Goal: Task Accomplishment & Management: Use online tool/utility

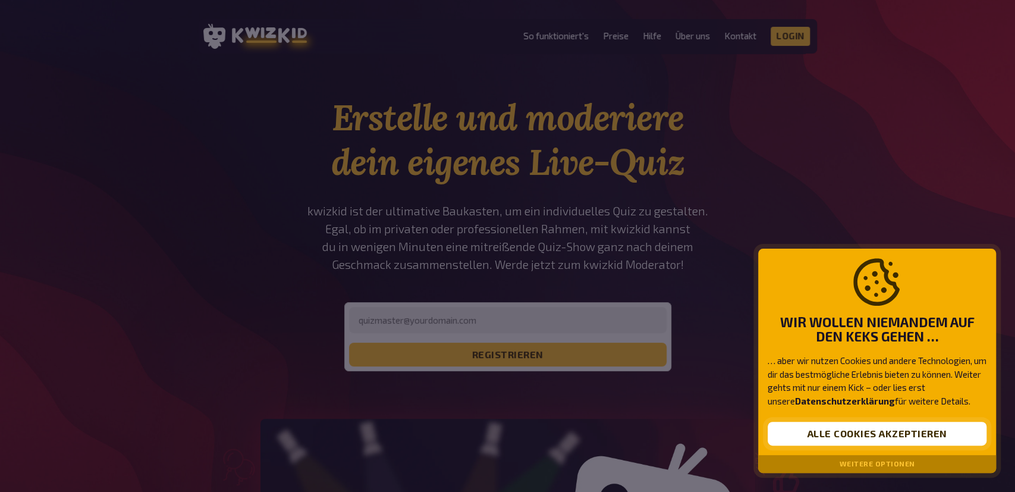
click at [814, 430] on button "Alle Cookies akzeptieren" at bounding box center [877, 434] width 219 height 24
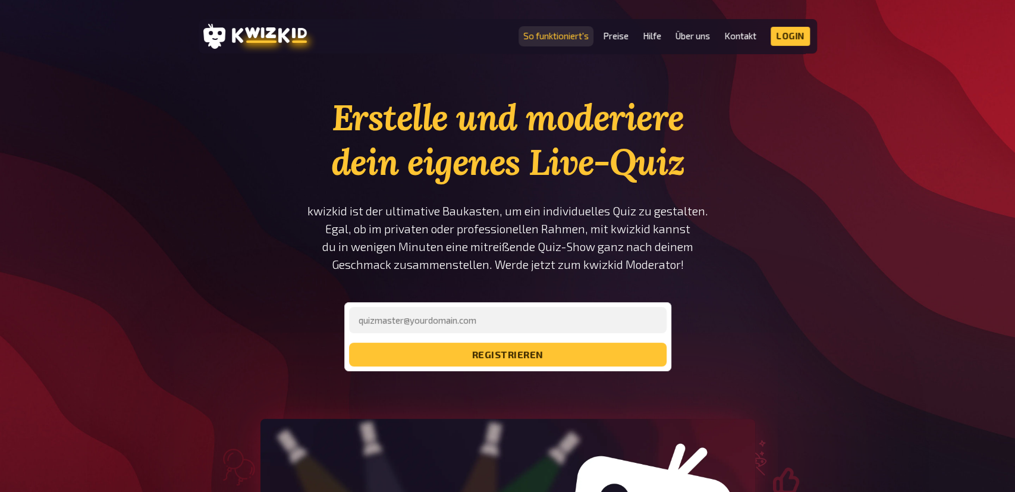
click at [569, 37] on link "So funktioniert's" at bounding box center [555, 36] width 65 height 10
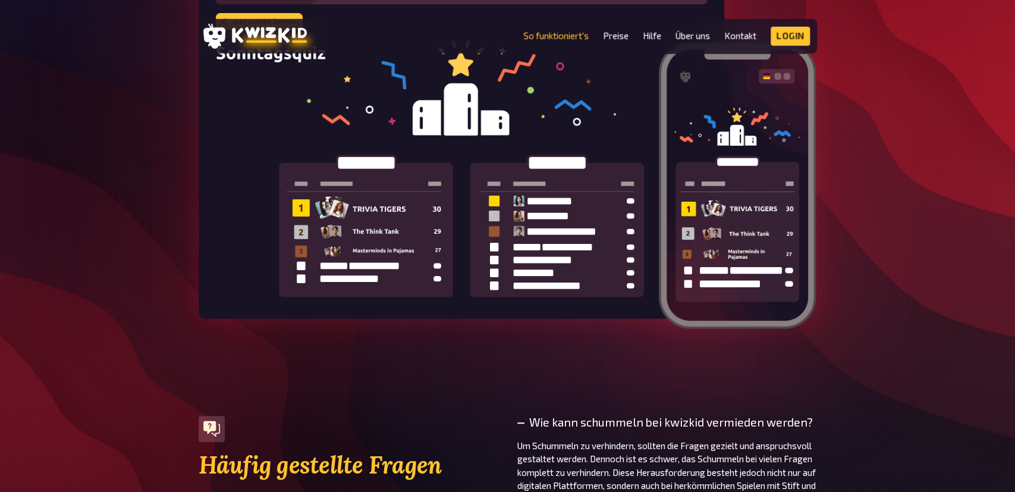
scroll to position [3526, 0]
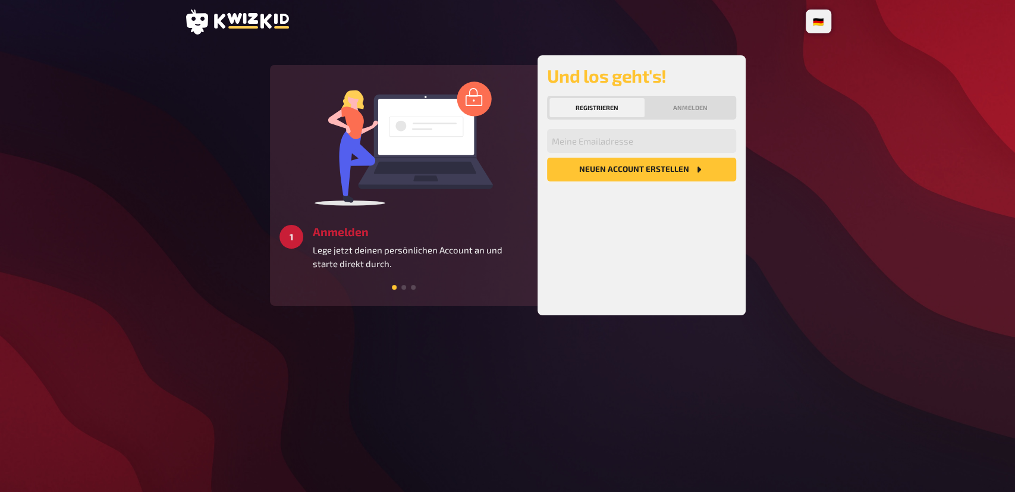
click at [654, 170] on button "Neuen Account Erstellen" at bounding box center [641, 170] width 189 height 24
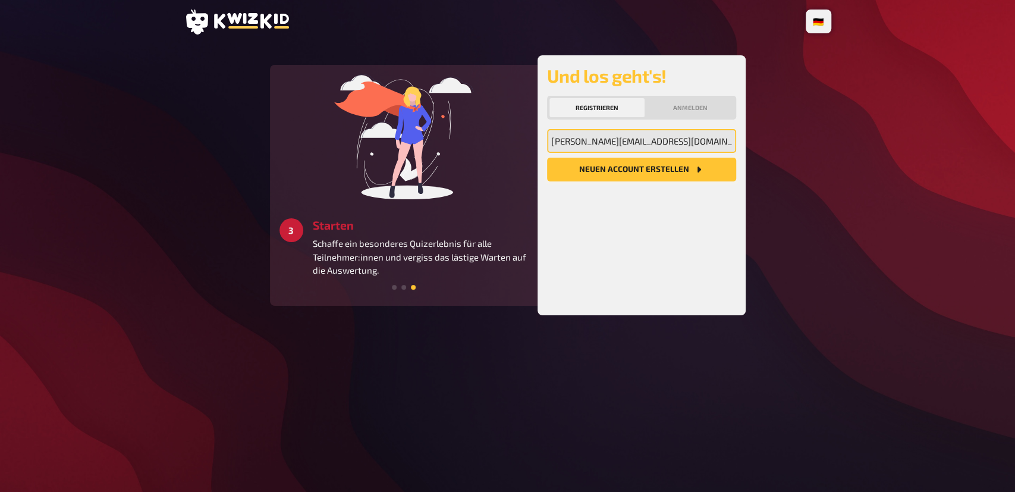
type input "[PERSON_NAME][EMAIL_ADDRESS][DOMAIN_NAME]"
click at [634, 172] on button "Neuen Account Erstellen" at bounding box center [641, 170] width 189 height 24
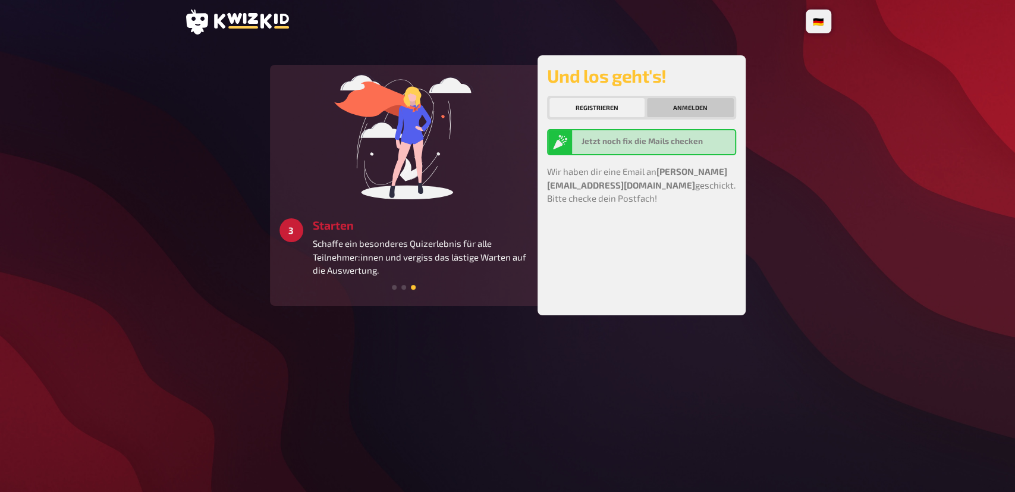
click at [680, 103] on button "Anmelden" at bounding box center [690, 107] width 87 height 19
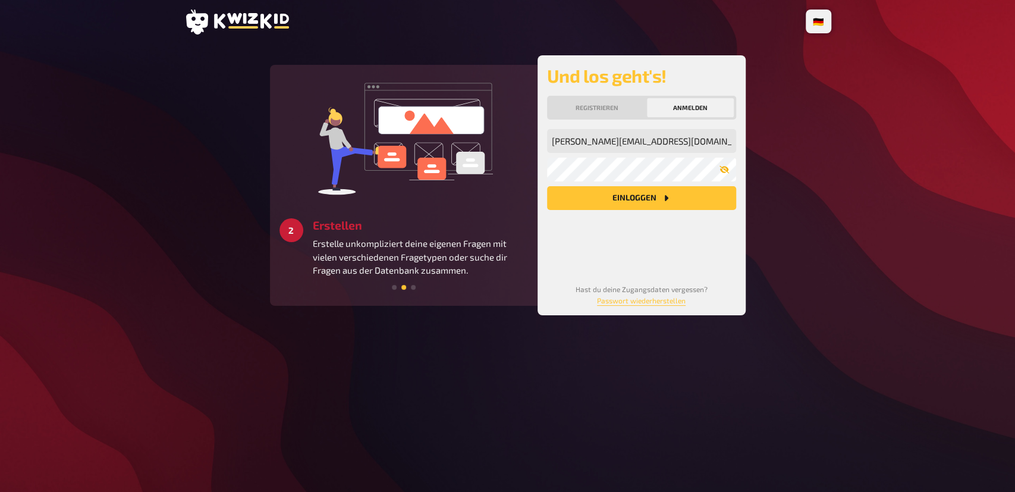
click at [731, 172] on button "button" at bounding box center [725, 170] width 24 height 10
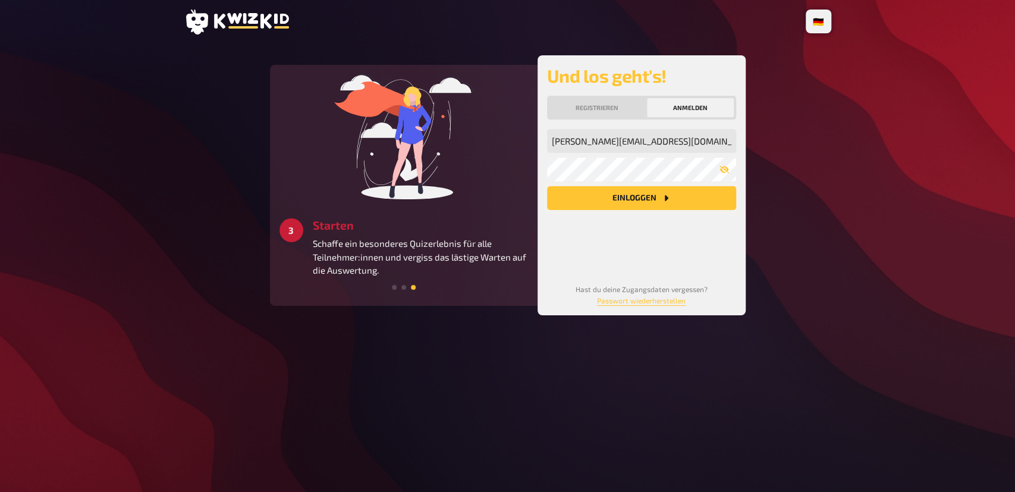
click at [678, 196] on button "Einloggen" at bounding box center [641, 198] width 189 height 24
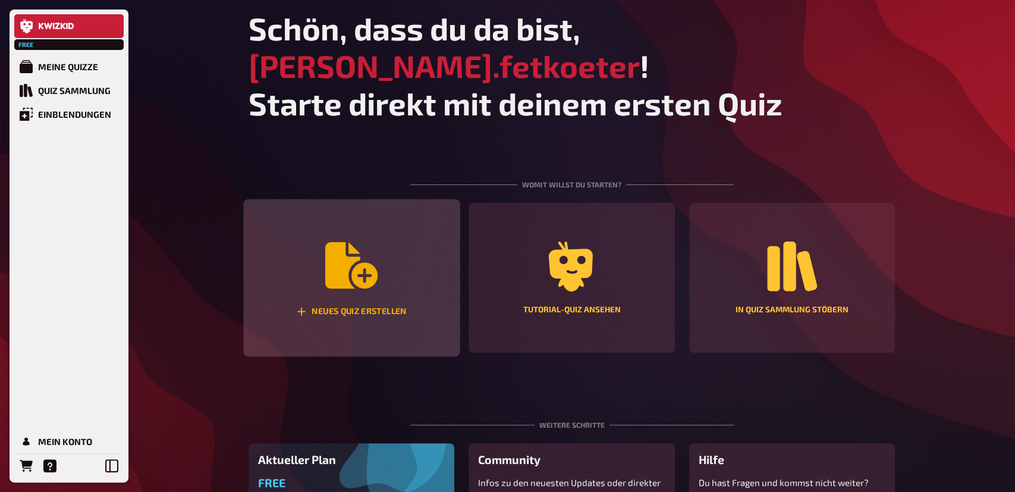
click at [370, 264] on div "Neues Quiz erstellen" at bounding box center [351, 278] width 217 height 158
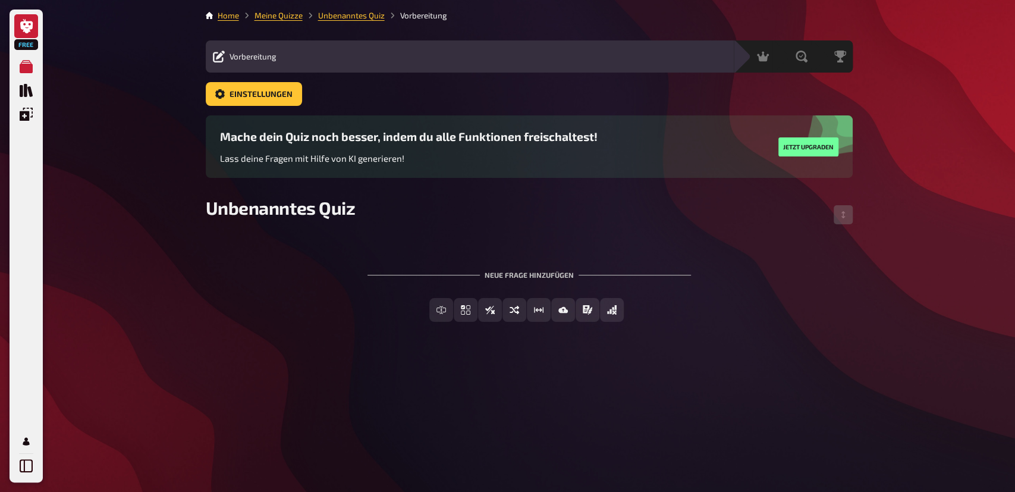
click at [28, 26] on icon at bounding box center [26, 26] width 12 height 14
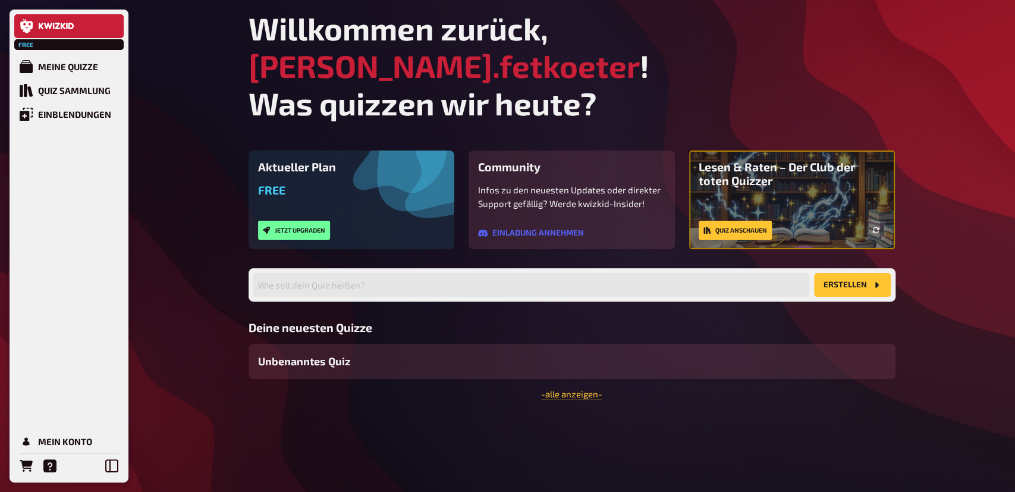
click at [368, 183] on div "Free Jetzt upgraden" at bounding box center [351, 211] width 187 height 57
click at [292, 160] on h3 "Aktueller Plan" at bounding box center [351, 167] width 187 height 14
click at [71, 70] on div "Meine Quizze" at bounding box center [68, 66] width 60 height 11
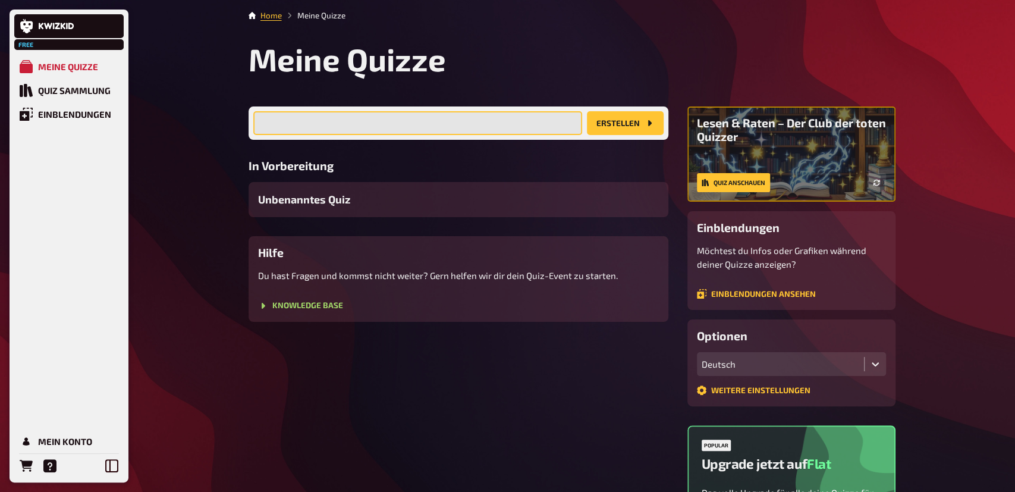
click at [332, 127] on input "text" at bounding box center [417, 123] width 329 height 24
type input "Wiederholungsfragen 1. Einheit"
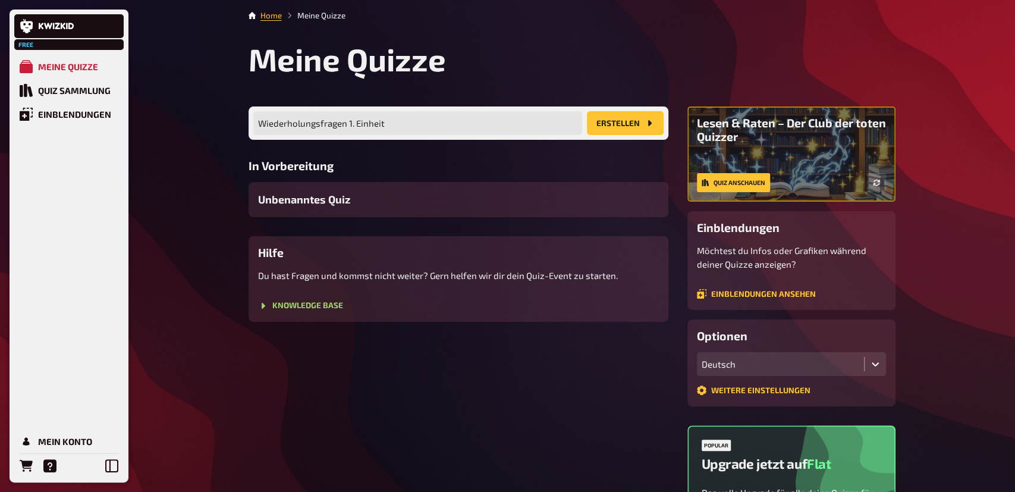
click at [613, 126] on button "Erstellen" at bounding box center [625, 123] width 77 height 24
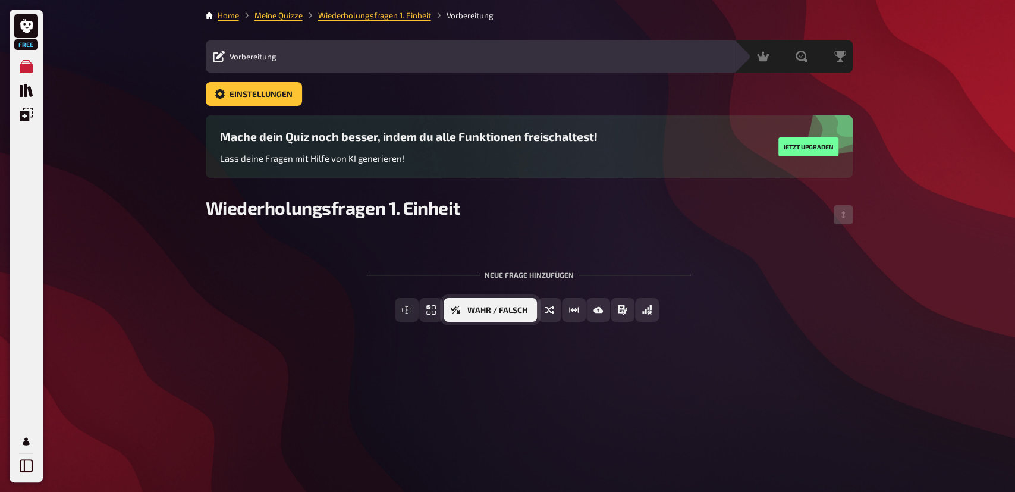
click at [475, 309] on span "Wahr / Falsch" at bounding box center [498, 310] width 60 height 8
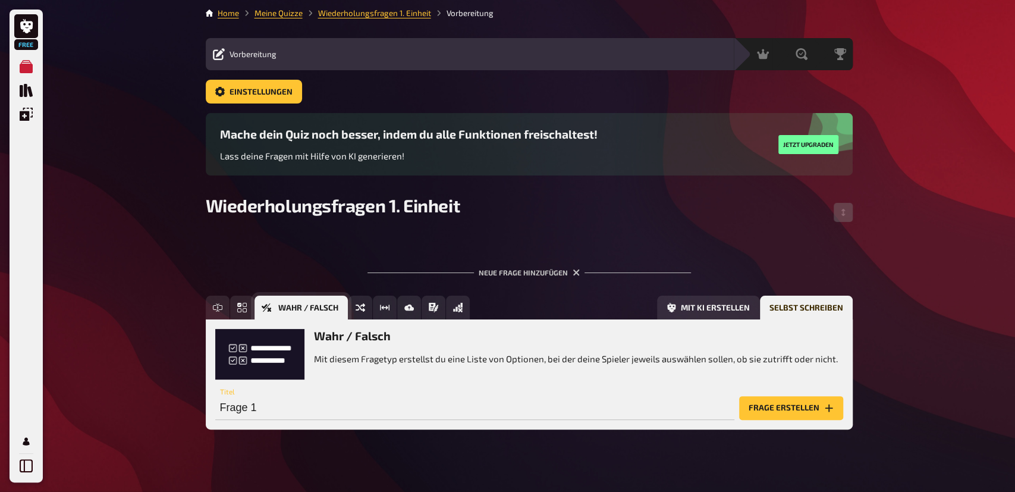
scroll to position [2, 0]
click at [418, 404] on input "Frage 1" at bounding box center [474, 408] width 519 height 24
click at [426, 354] on p "Mit diesem Fragetyp erstellst du eine Liste von Optionen, bei der deine Spieler…" at bounding box center [576, 359] width 524 height 14
drag, startPoint x: 261, startPoint y: 406, endPoint x: 315, endPoint y: 413, distance: 54.6
click at [315, 413] on input "Frage 1" at bounding box center [474, 408] width 519 height 24
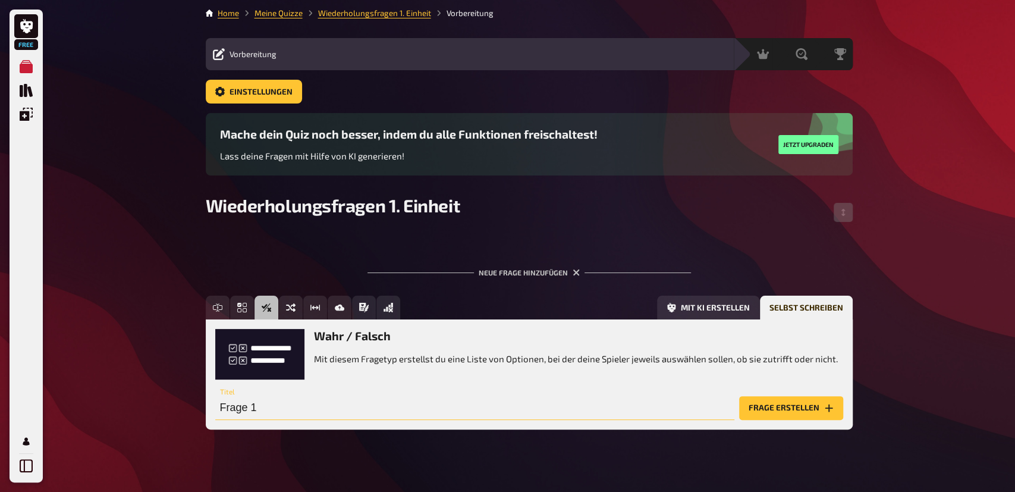
paste input "ür die Qualifikation von Verfassungsrecht im formellen Sinn ist ein bestimmter …"
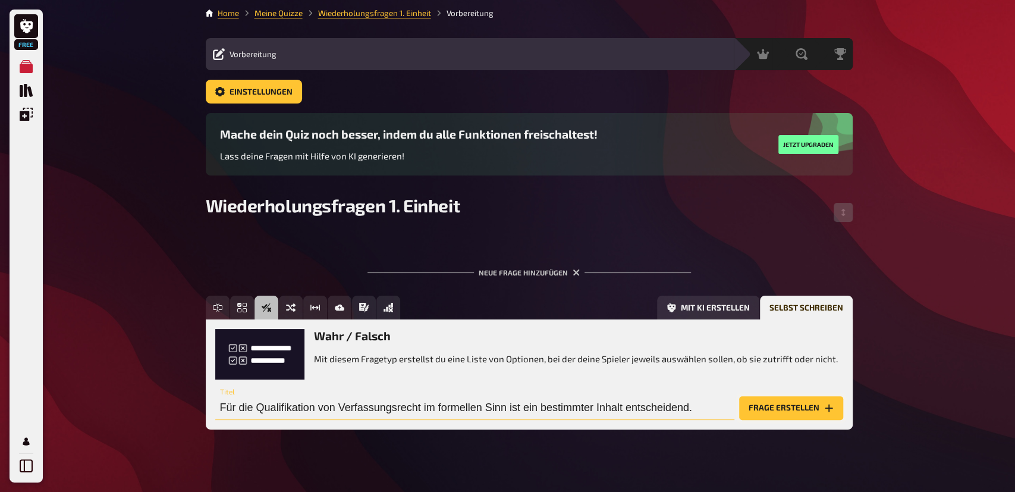
type input "Für die Qualifikation von Verfassungsrecht im formellen Sinn ist ein bestimmter…"
click at [791, 408] on button "Frage erstellen" at bounding box center [791, 408] width 104 height 24
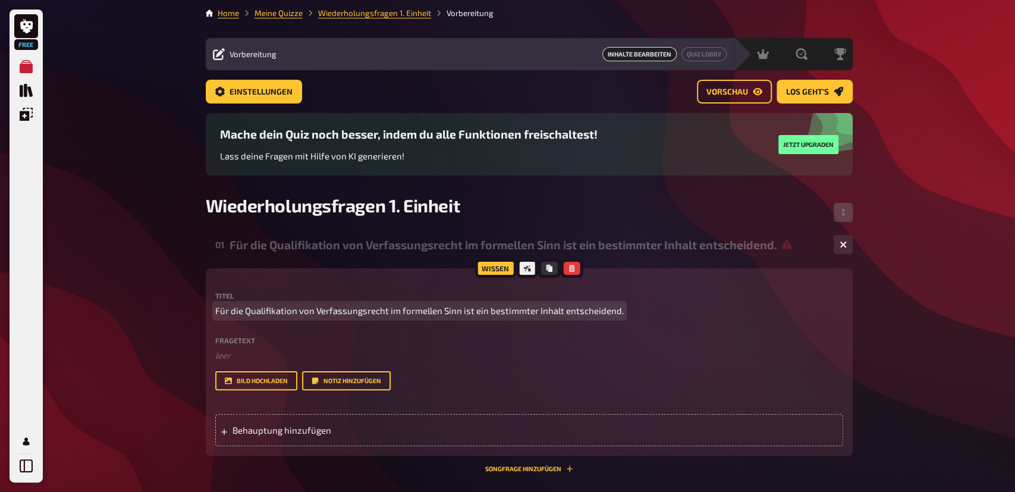
click at [265, 309] on span "Für die Qualifikation von Verfassungsrecht im formellen Sinn ist ein bestimmter…" at bounding box center [419, 311] width 409 height 14
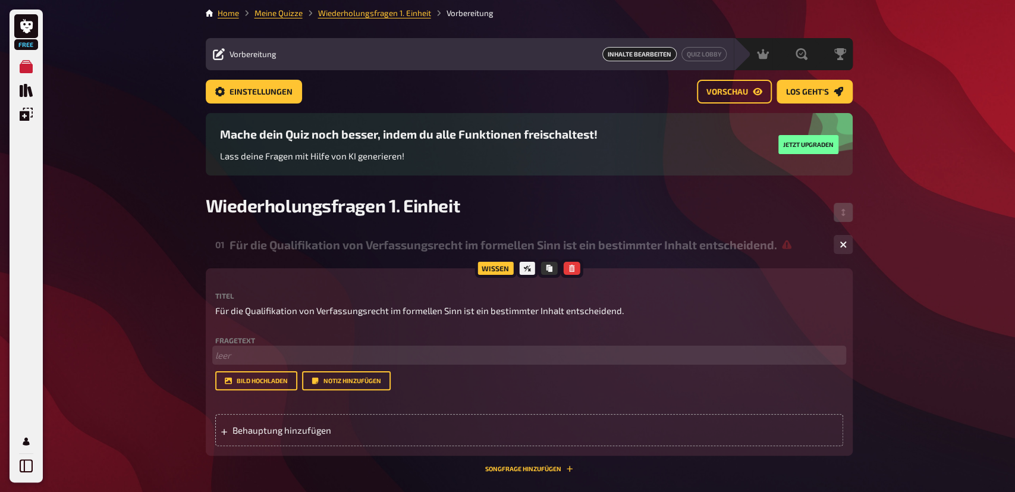
click at [222, 356] on p "﻿ leer" at bounding box center [529, 356] width 628 height 14
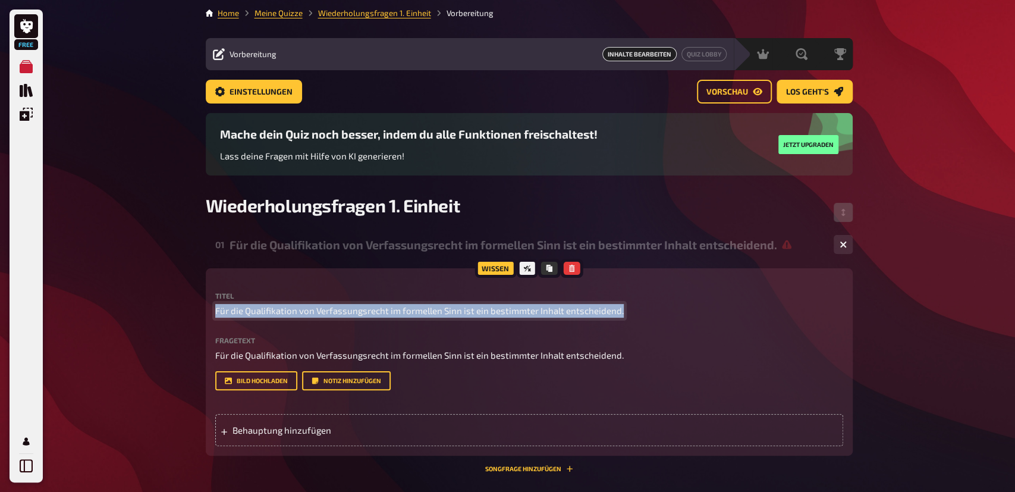
drag, startPoint x: 245, startPoint y: 311, endPoint x: 157, endPoint y: 303, distance: 88.4
click at [157, 303] on div "Free Meine Quizze Quiz Sammlung Einblendungen Mein Konto Home Meine Quizze Wied…" at bounding box center [507, 323] width 1015 height 650
click at [237, 308] on span "Für die Qualifikation von Verfassungsrecht im formellen Sinn ist ein bestimmter…" at bounding box center [419, 311] width 409 height 14
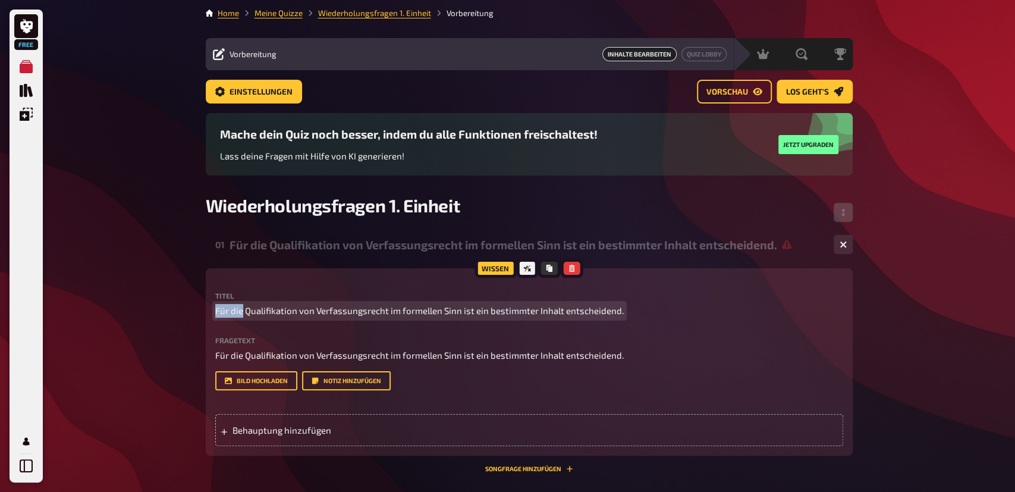
drag, startPoint x: 243, startPoint y: 309, endPoint x: 195, endPoint y: 309, distance: 48.2
click at [195, 309] on div "Free Meine Quizze Quiz Sammlung Einblendungen Mein Konto Home Meine Quizze Wied…" at bounding box center [507, 323] width 1015 height 650
click at [603, 313] on span "Für die Qualifikation von Verfassungsrecht im formellen Sinn ist ein bestimmter…" at bounding box center [419, 311] width 409 height 14
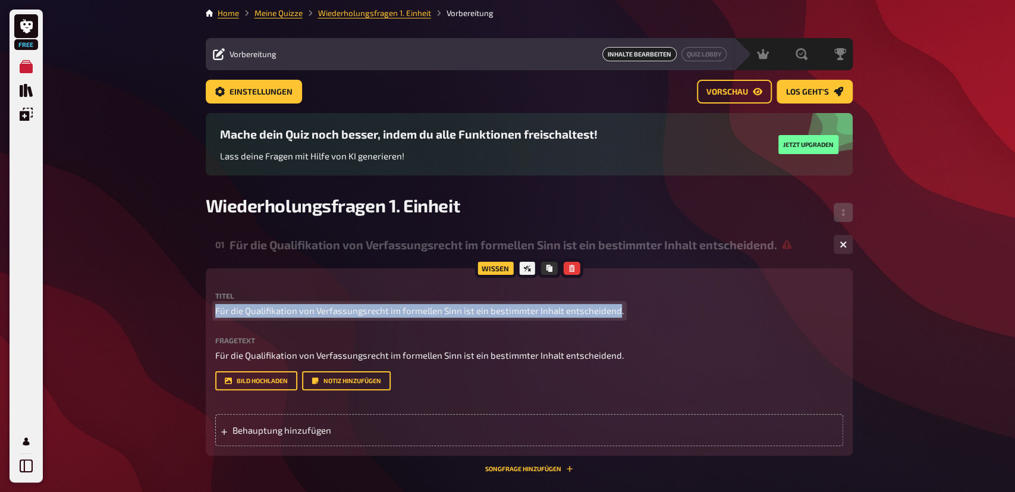
drag, startPoint x: 619, startPoint y: 309, endPoint x: 165, endPoint y: 310, distance: 453.9
click at [165, 310] on div "Free Meine Quizze Quiz Sammlung Einblendungen Mein Konto Home Meine Quizze Wied…" at bounding box center [507, 323] width 1015 height 650
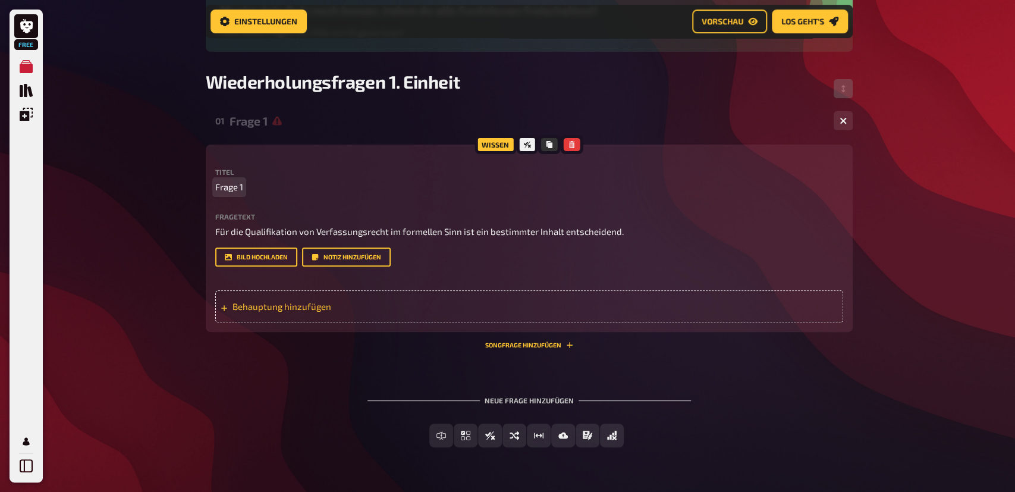
scroll to position [136, 0]
click at [267, 305] on span "Behauptung hinzufügen" at bounding box center [325, 306] width 185 height 11
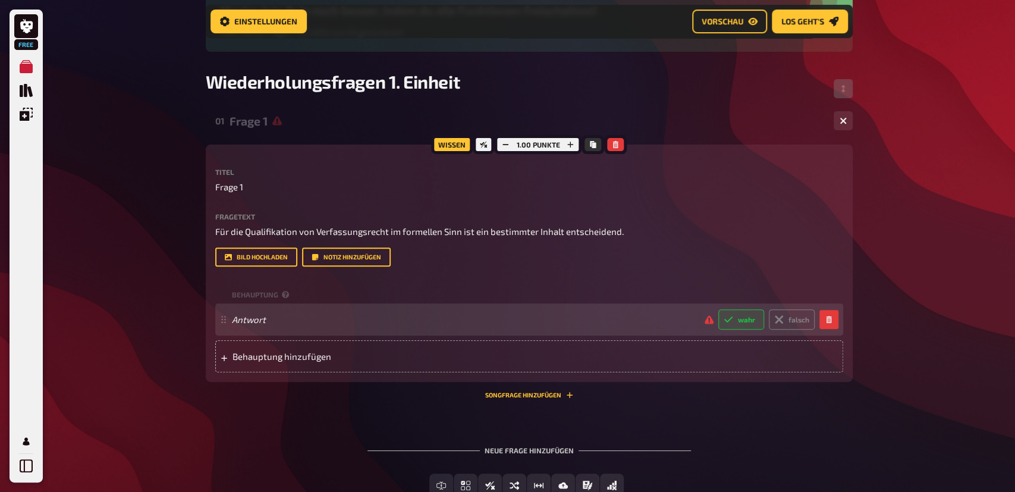
click at [451, 315] on span "Antwort" at bounding box center [463, 319] width 463 height 11
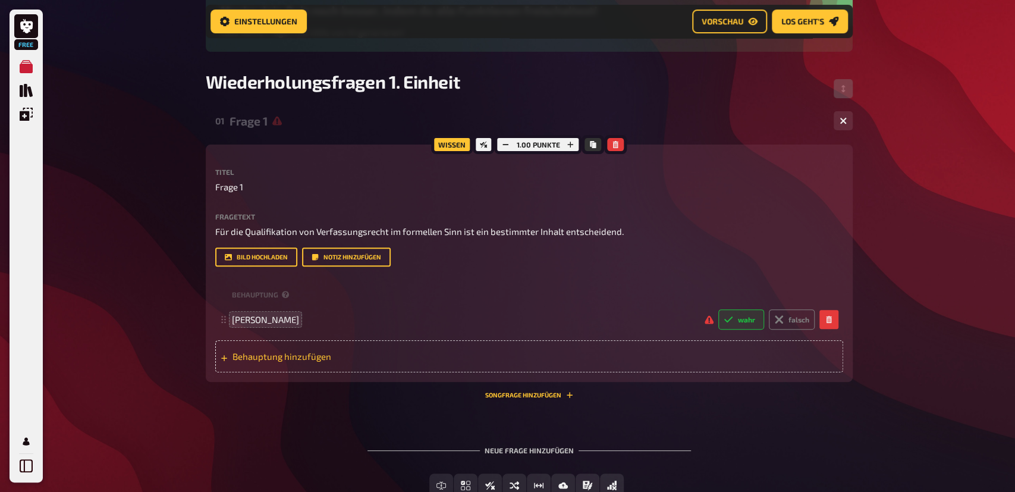
click at [306, 353] on span "Behauptung hinzufügen" at bounding box center [325, 356] width 185 height 11
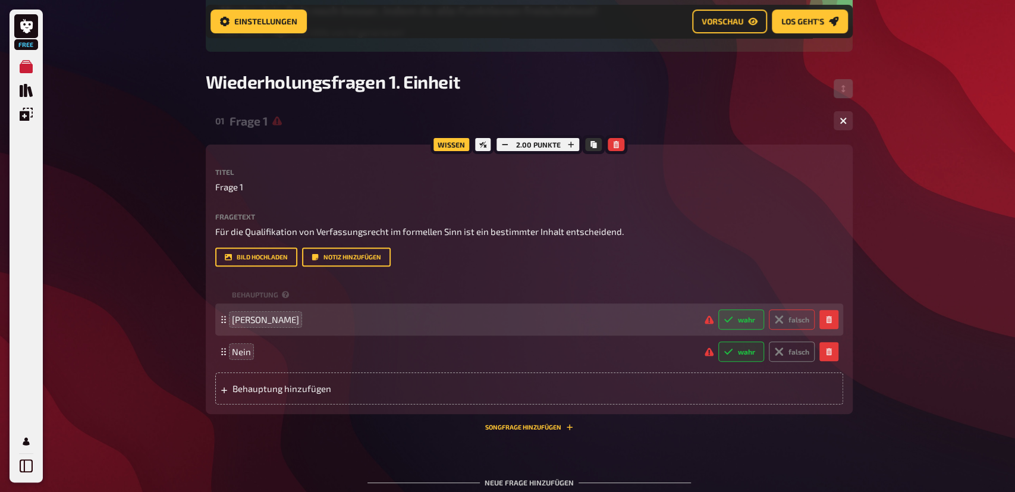
click at [798, 322] on label "falsch" at bounding box center [792, 319] width 46 height 20
click at [719, 309] on input "falsch" at bounding box center [718, 309] width 1 height 1
radio input "true"
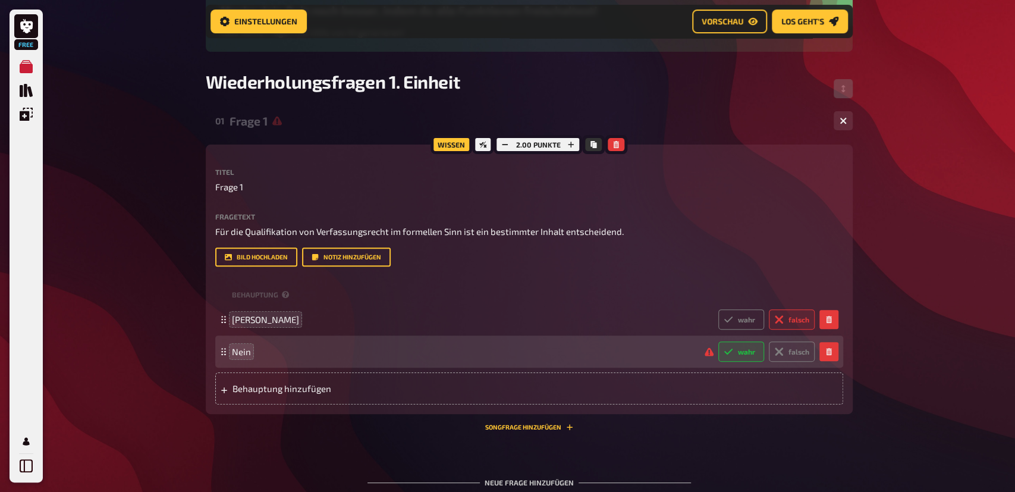
click at [748, 350] on label "wahr" at bounding box center [742, 351] width 46 height 20
click at [719, 341] on input "wahr" at bounding box center [718, 341] width 1 height 1
radio input "true"
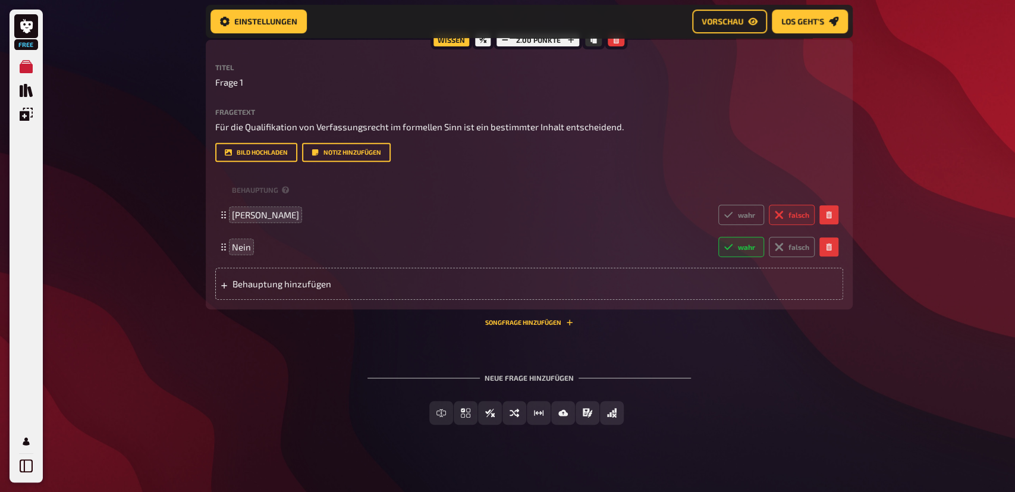
scroll to position [250, 0]
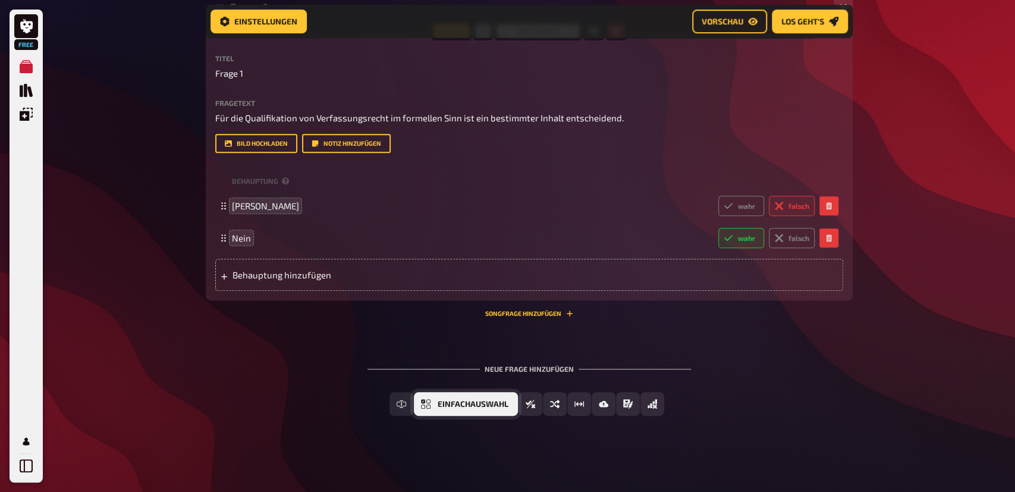
click at [454, 402] on span "Einfachauswahl" at bounding box center [473, 404] width 71 height 8
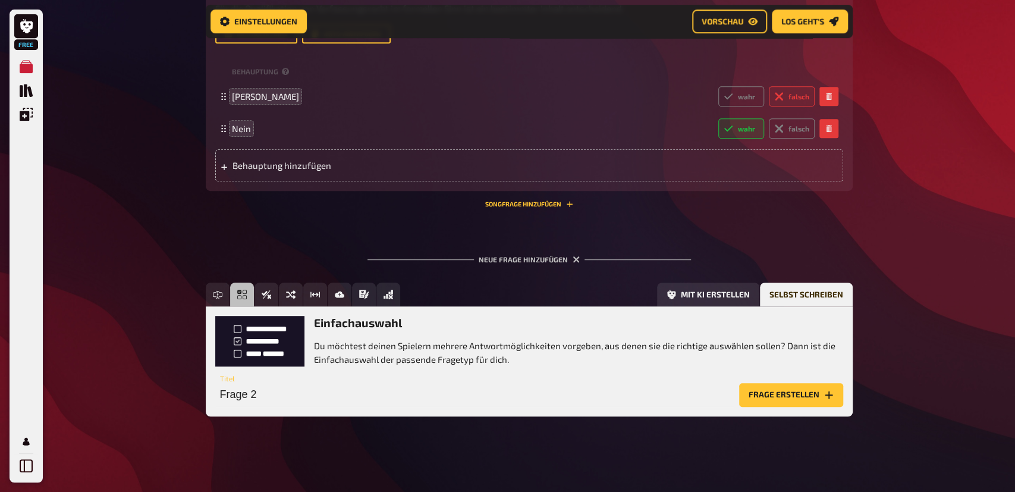
scroll to position [359, 0]
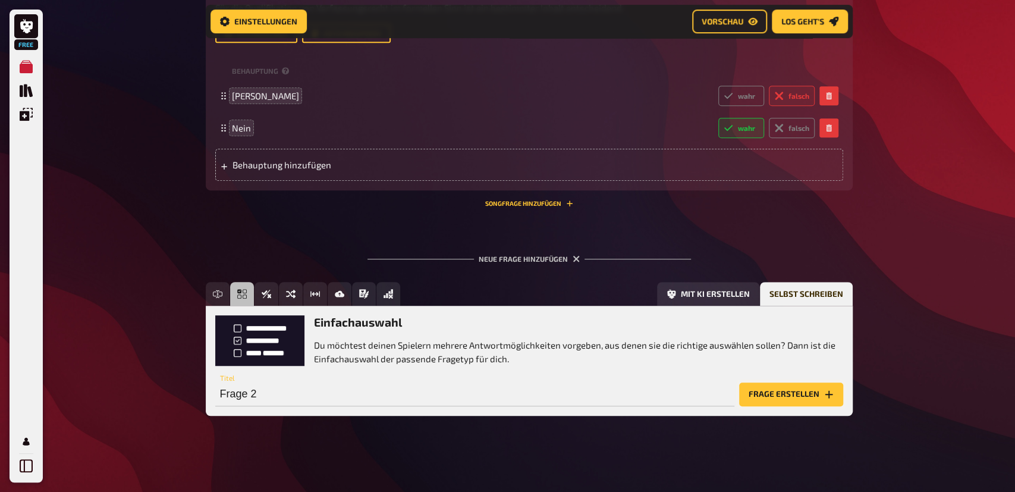
click at [766, 395] on button "Frage erstellen" at bounding box center [791, 395] width 104 height 24
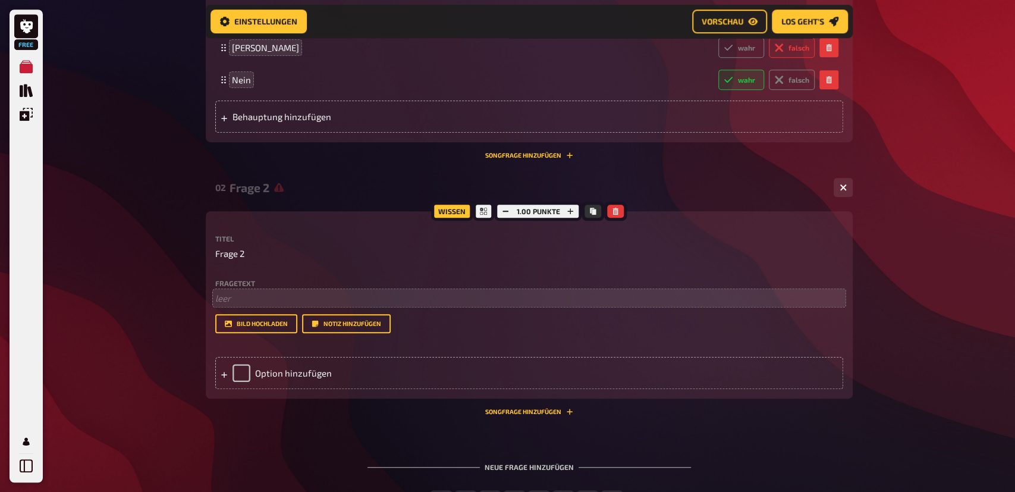
scroll to position [483, 0]
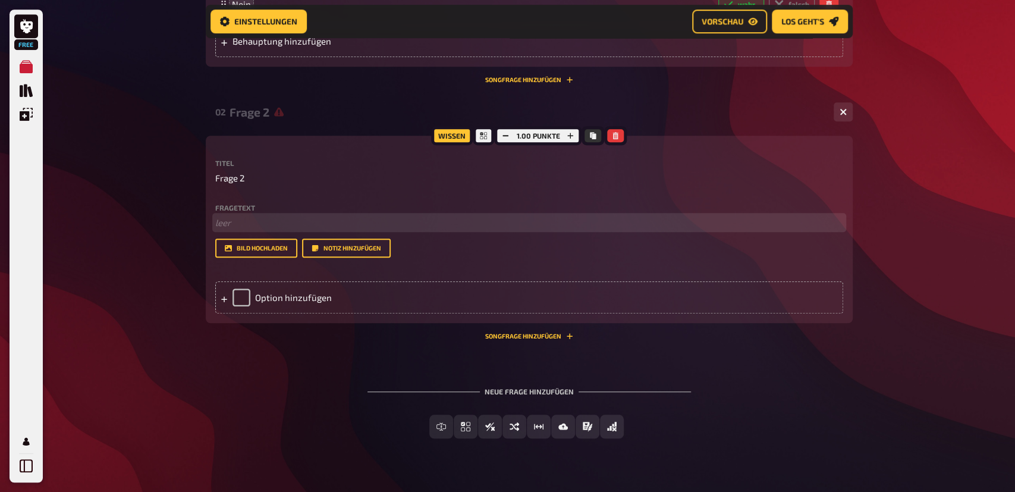
click at [243, 230] on p "﻿ leer" at bounding box center [529, 223] width 628 height 14
click at [266, 297] on div "Option hinzufügen" at bounding box center [529, 297] width 628 height 32
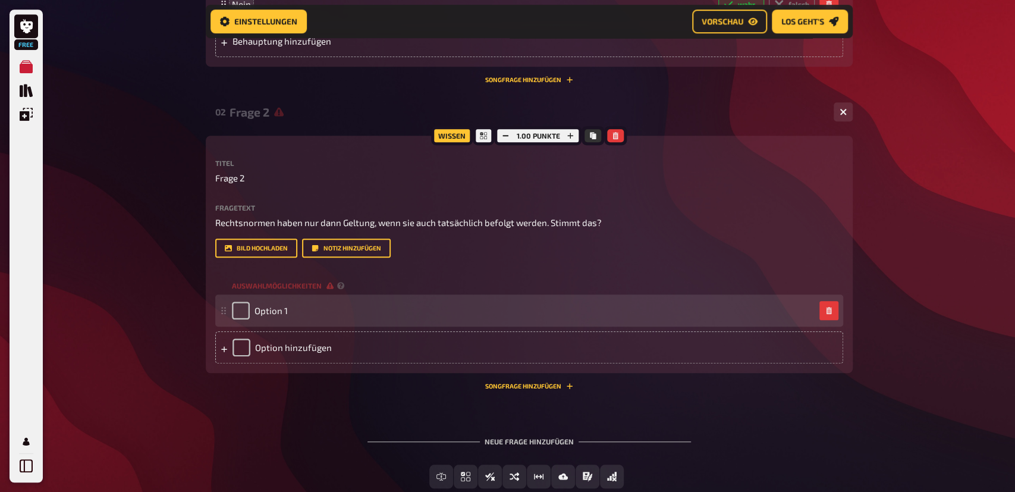
click at [277, 305] on div "Option 1" at bounding box center [260, 311] width 56 height 18
click at [293, 311] on div "Option 1" at bounding box center [523, 311] width 583 height 18
click at [275, 311] on span "Option 1" at bounding box center [271, 310] width 33 height 11
paste span
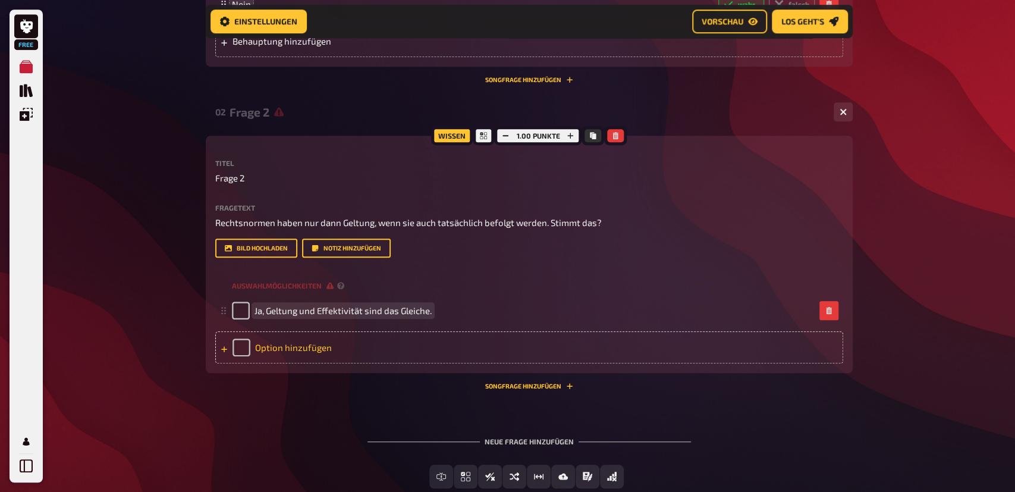
click at [268, 346] on div "Option hinzufügen" at bounding box center [529, 347] width 628 height 32
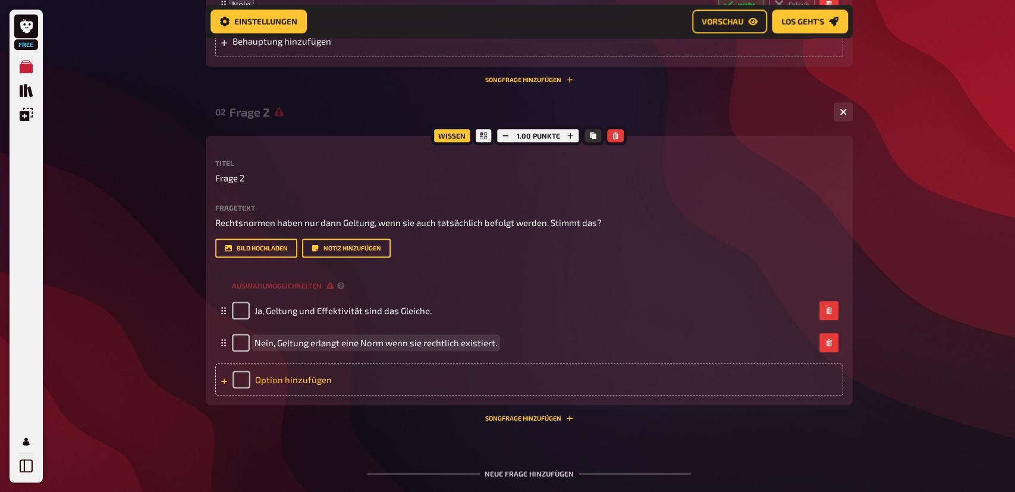
click at [284, 375] on div "Option hinzufügen" at bounding box center [529, 379] width 628 height 32
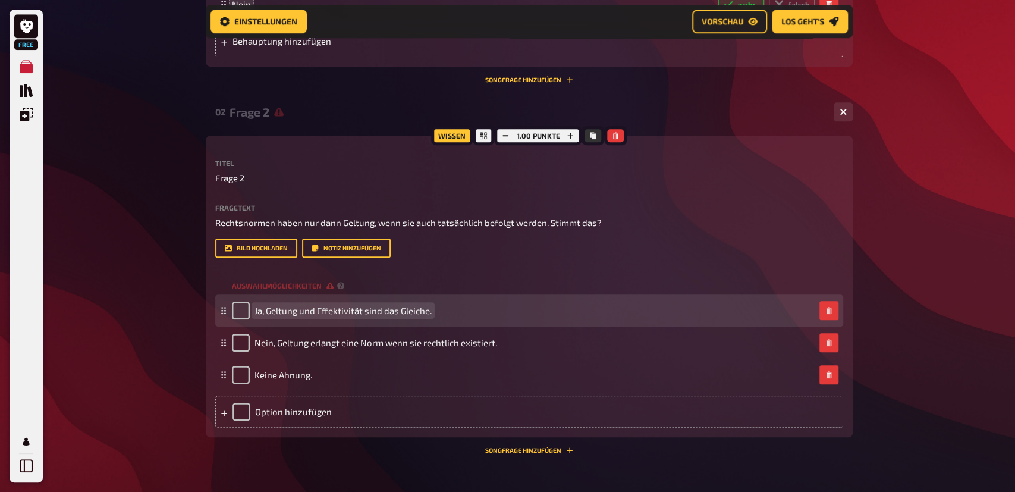
click at [414, 309] on span "Ja, Geltung und Effektivität sind das Gleiche." at bounding box center [343, 310] width 177 height 11
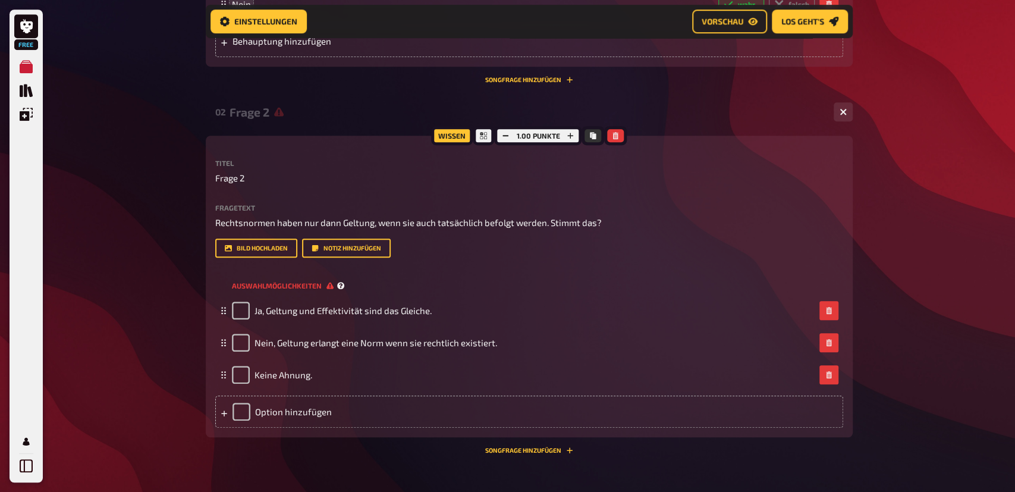
click at [328, 285] on span "Auswahlmöglichkeiten" at bounding box center [283, 286] width 102 height 10
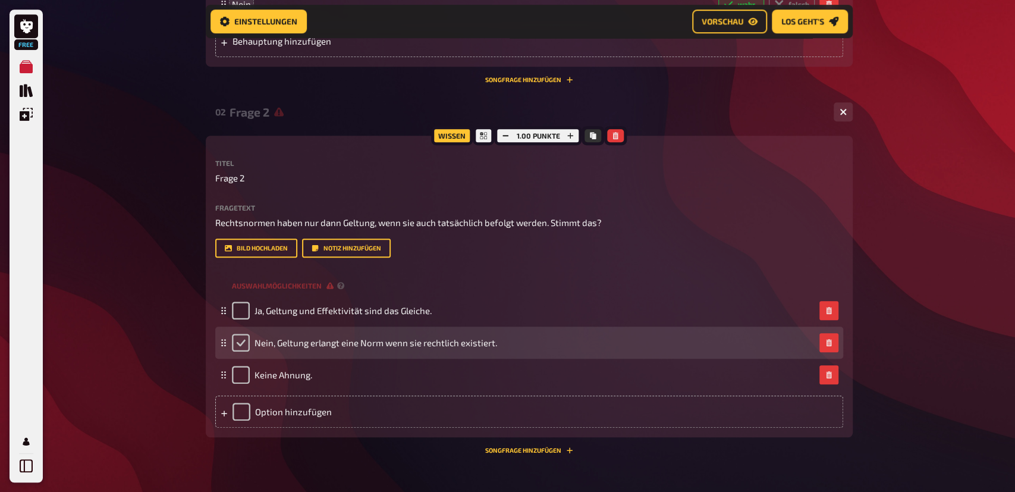
click at [241, 341] on input "checkbox" at bounding box center [241, 343] width 18 height 18
checkbox input "true"
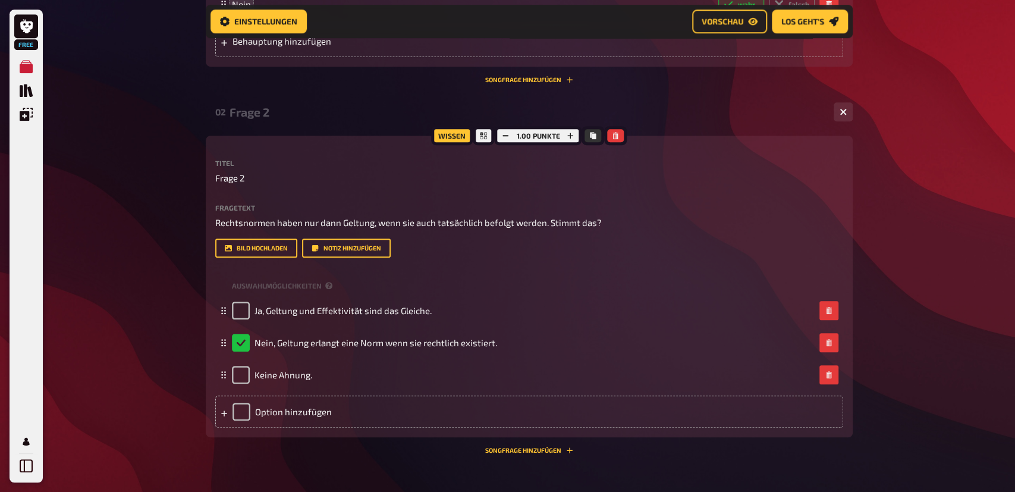
scroll to position [607, 0]
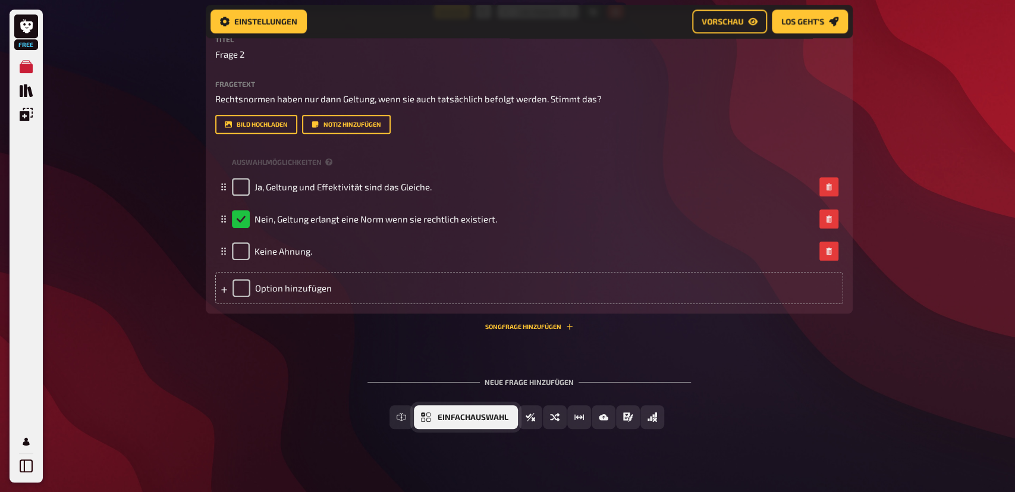
click at [441, 416] on span "Einfachauswahl" at bounding box center [473, 417] width 71 height 8
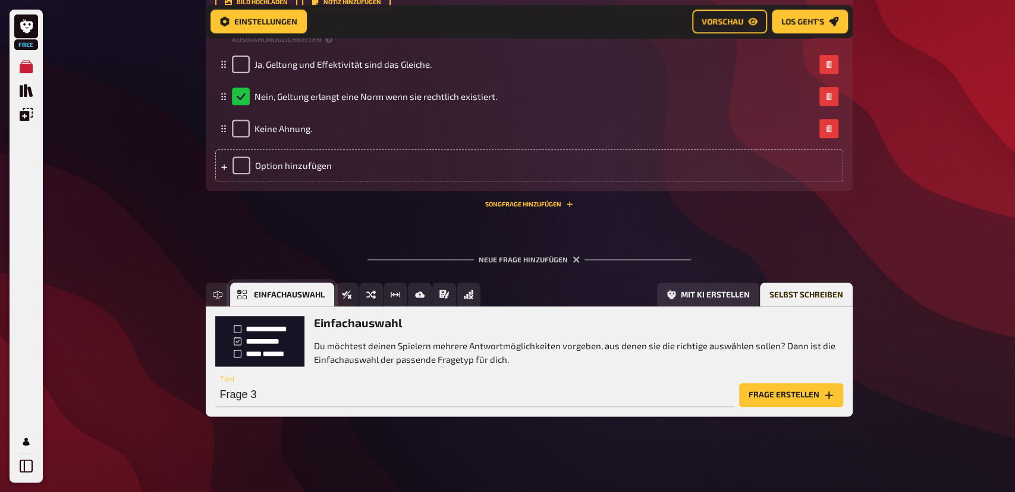
scroll to position [730, 0]
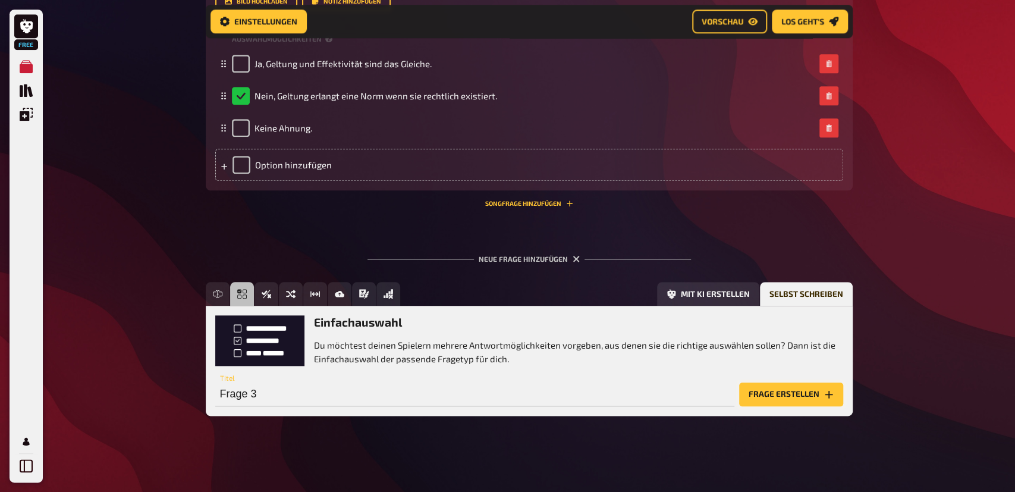
click at [791, 390] on button "Frage erstellen" at bounding box center [791, 395] width 104 height 24
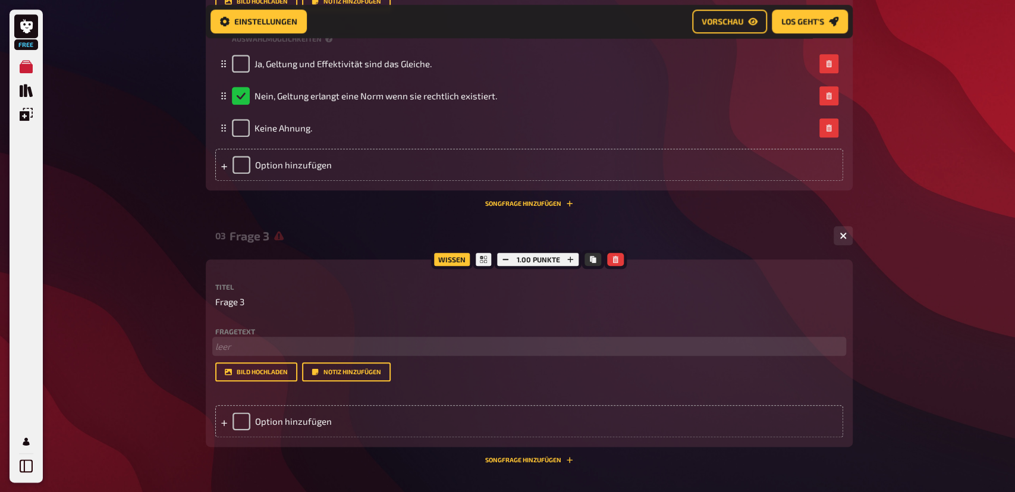
click at [239, 350] on p "﻿ leer" at bounding box center [529, 347] width 628 height 14
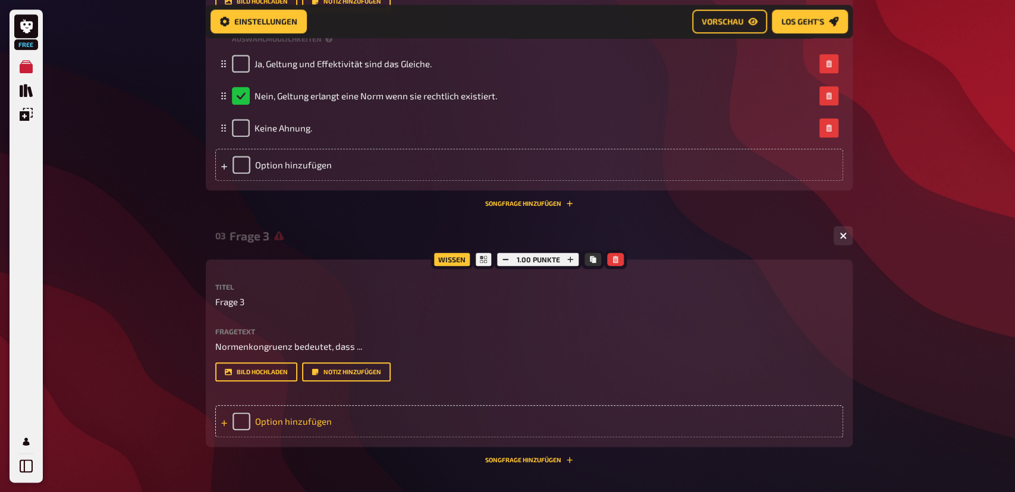
click at [305, 426] on div "Option hinzufügen" at bounding box center [529, 421] width 628 height 32
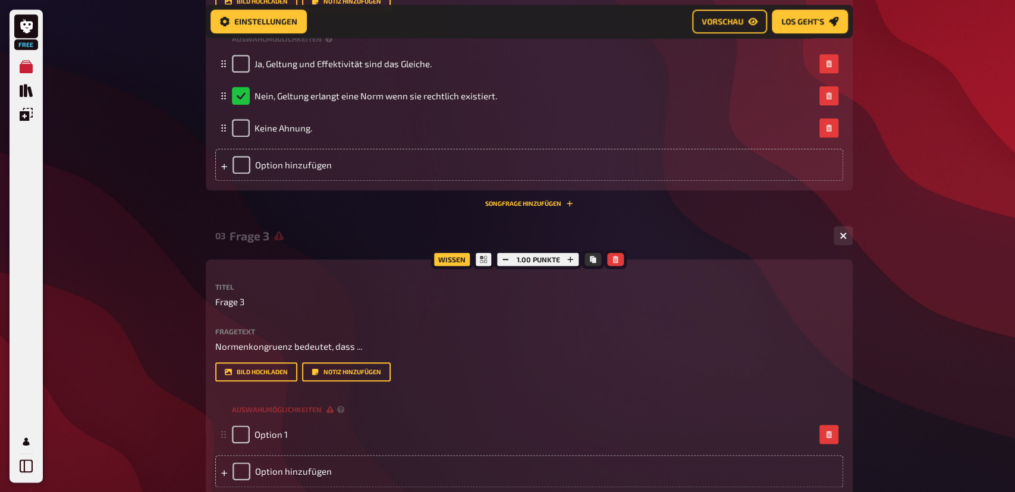
scroll to position [916, 0]
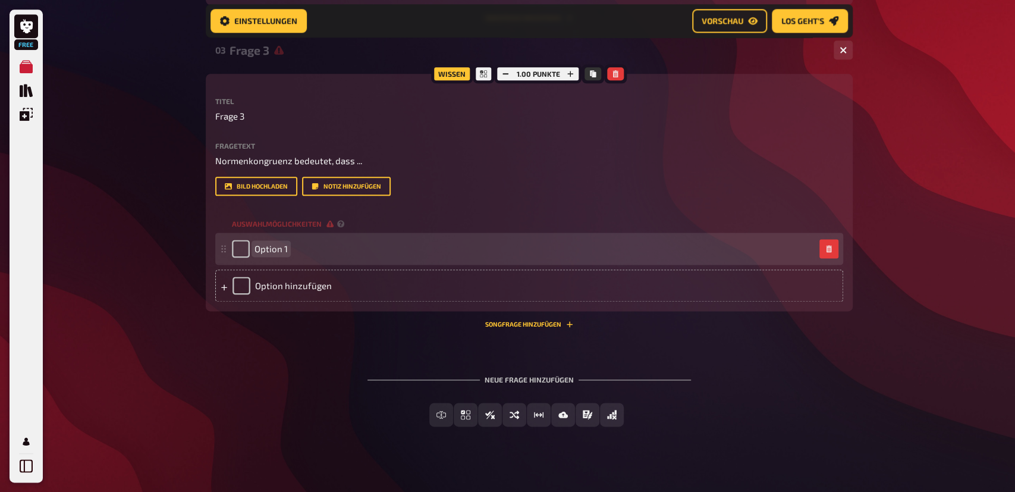
click at [277, 247] on span "Option 1" at bounding box center [271, 248] width 33 height 11
drag, startPoint x: 257, startPoint y: 249, endPoint x: 322, endPoint y: 250, distance: 64.9
click at [322, 250] on div "Option 1" at bounding box center [523, 249] width 583 height 18
paste span
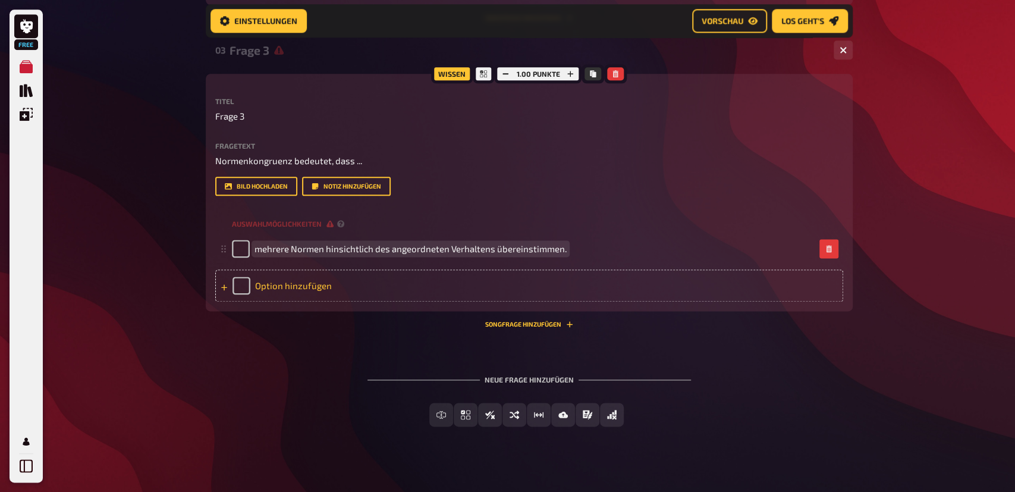
click at [274, 283] on div "Option hinzufügen" at bounding box center [529, 285] width 628 height 32
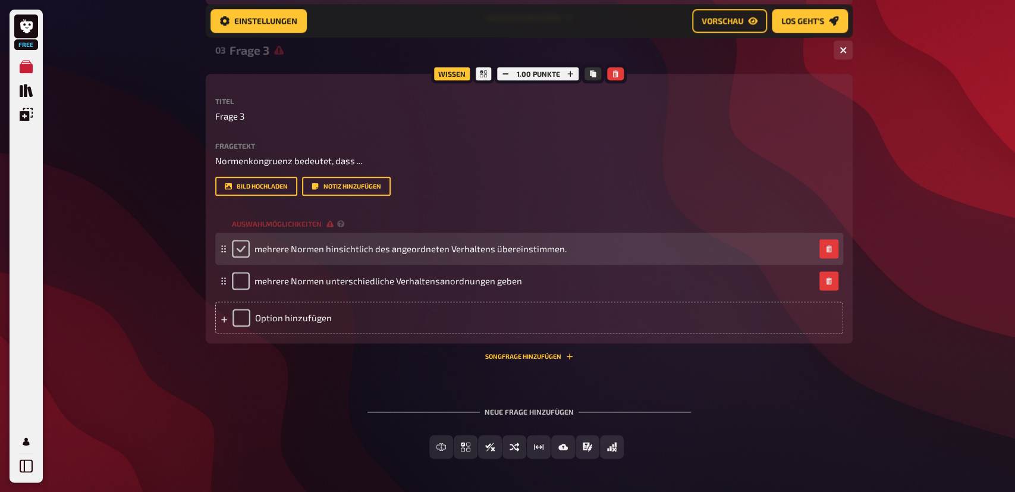
click at [240, 244] on input "checkbox" at bounding box center [241, 249] width 18 height 18
checkbox input "true"
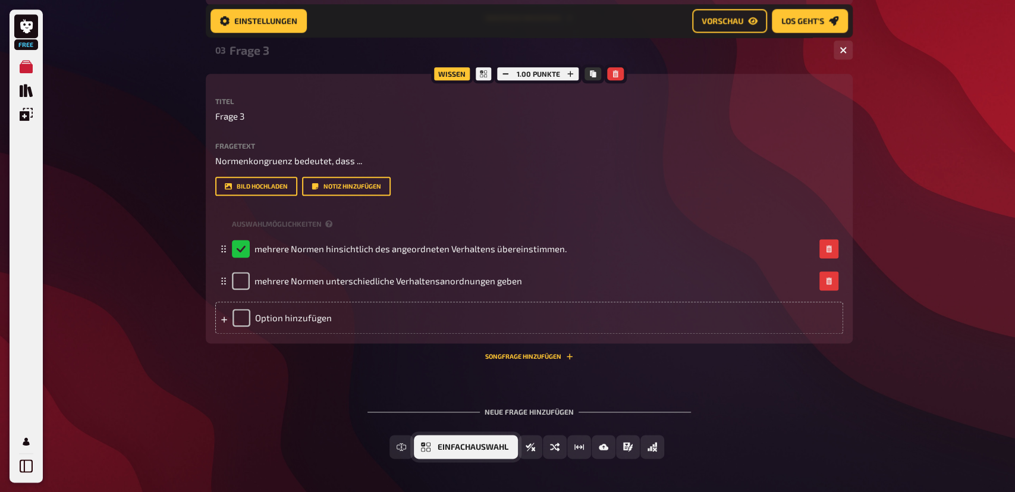
click at [442, 444] on span "Einfachauswahl" at bounding box center [473, 447] width 71 height 8
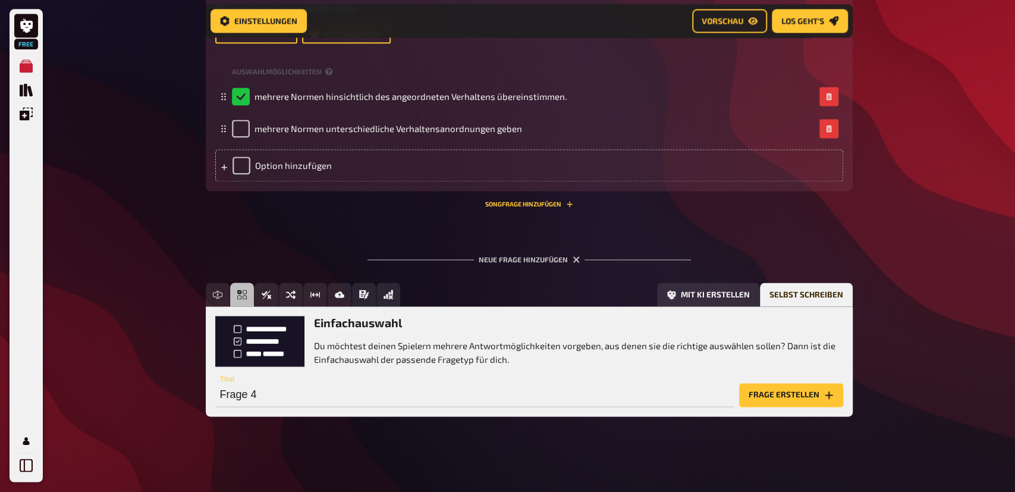
scroll to position [1068, 0]
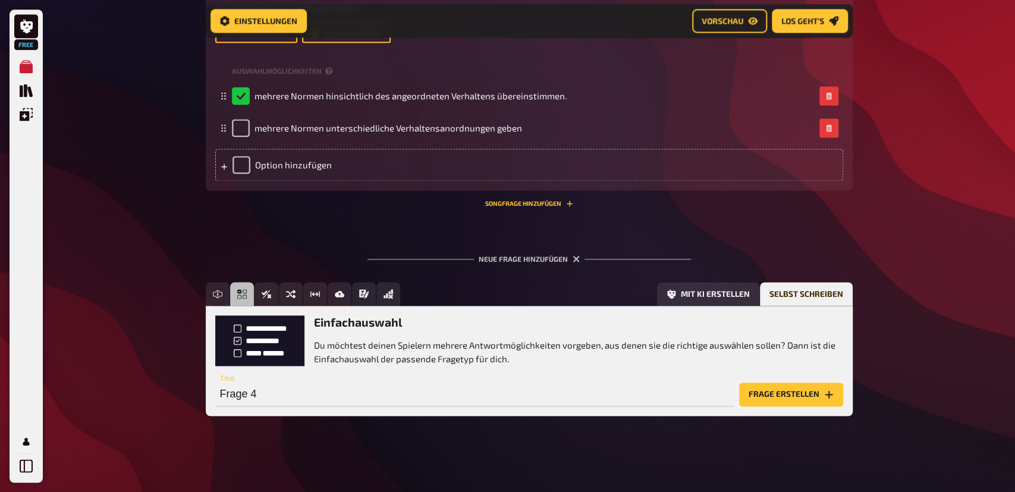
click at [813, 396] on button "Frage erstellen" at bounding box center [791, 395] width 104 height 24
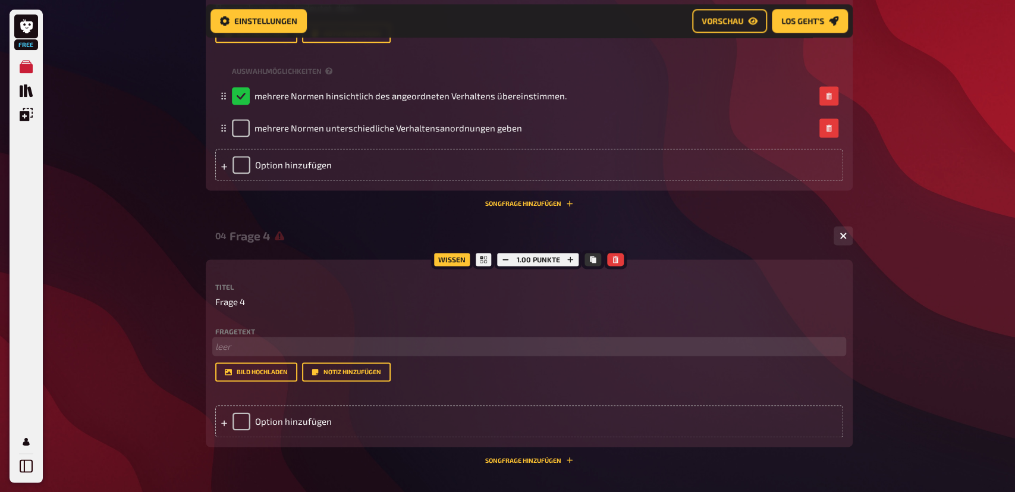
click at [272, 344] on p "﻿ leer" at bounding box center [529, 347] width 628 height 14
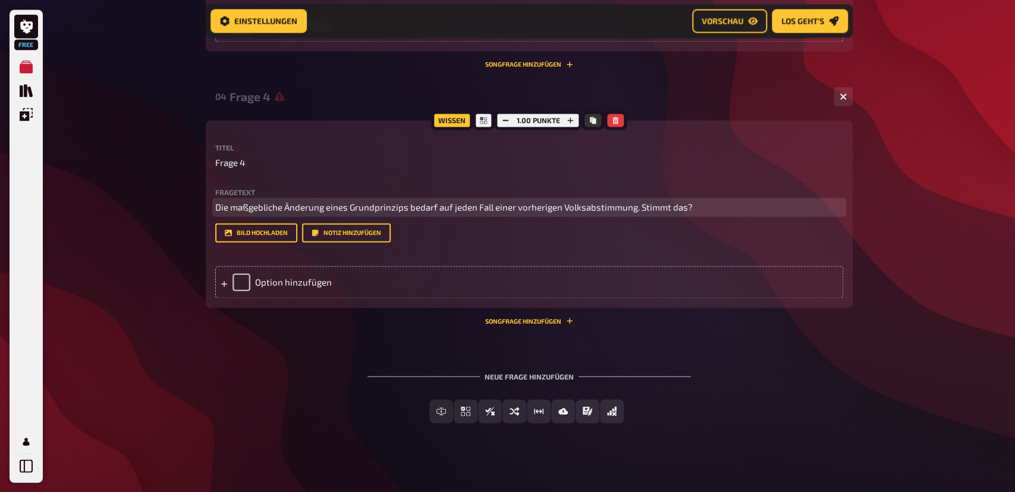
scroll to position [1254, 0]
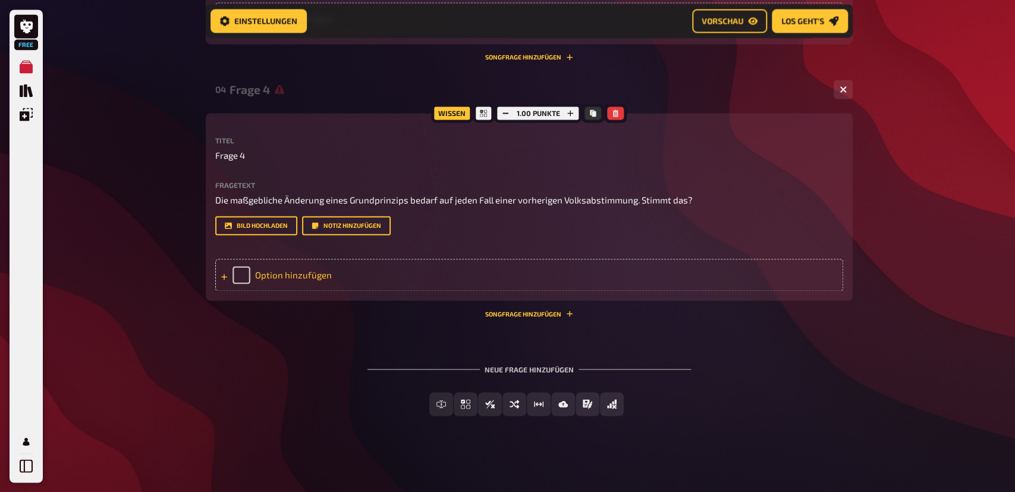
click at [278, 278] on div "Option hinzufügen" at bounding box center [529, 275] width 628 height 32
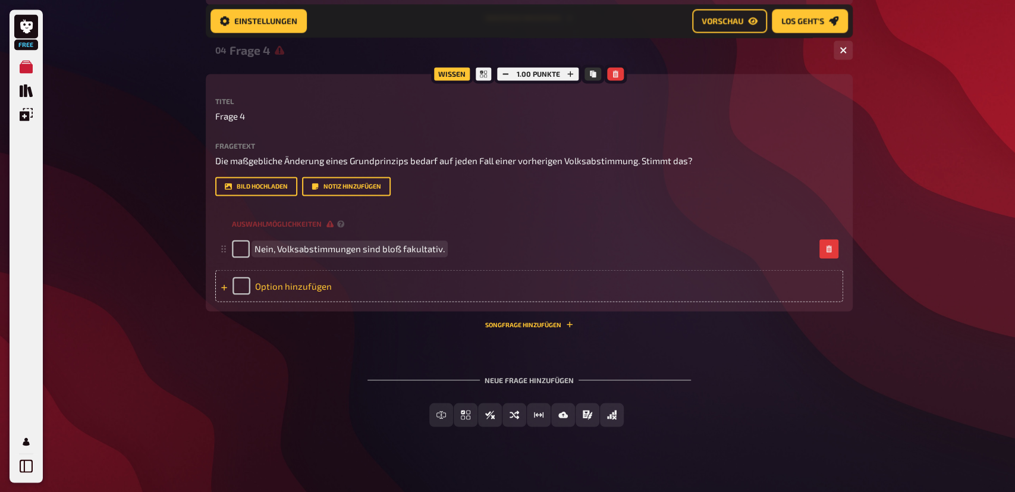
click at [277, 302] on div "Option hinzufügen" at bounding box center [529, 285] width 628 height 32
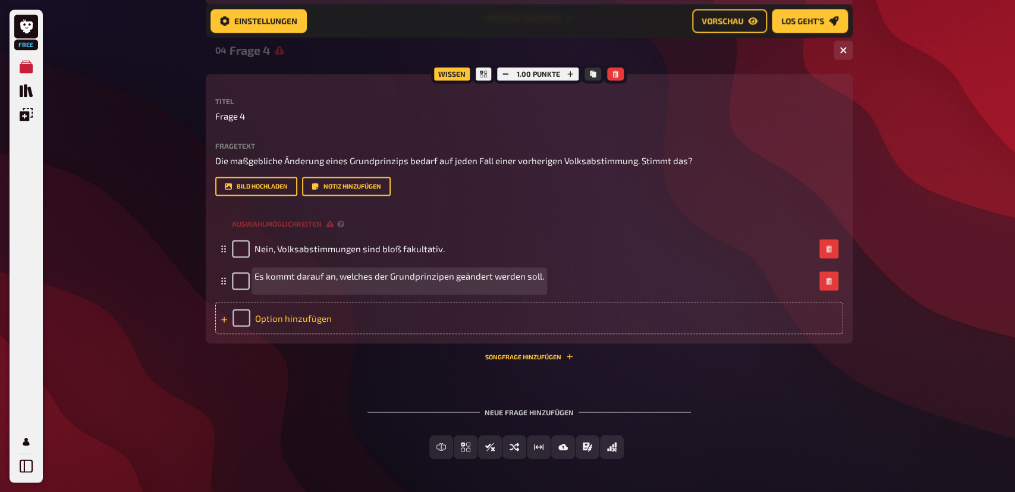
click at [308, 334] on div "Option hinzufügen" at bounding box center [529, 318] width 628 height 32
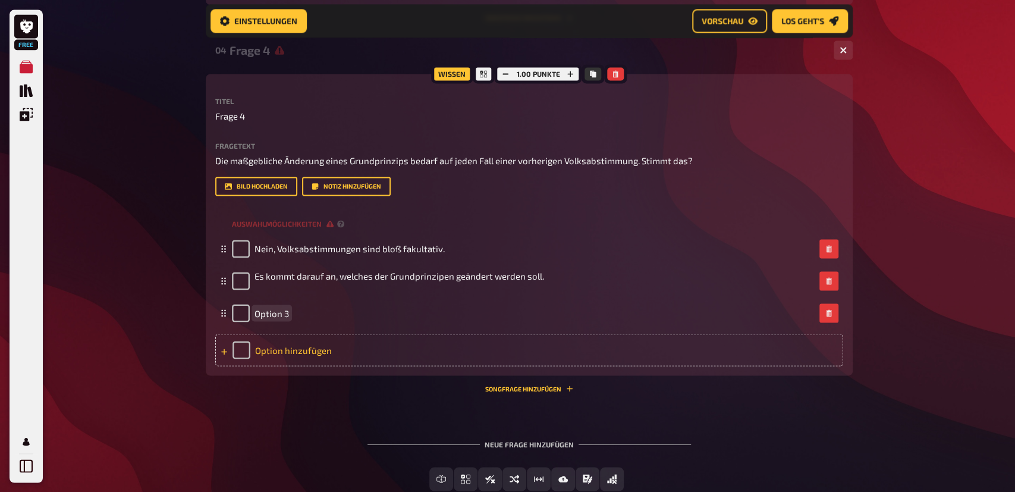
paste span
click at [318, 366] on div "Option hinzufügen" at bounding box center [529, 350] width 628 height 32
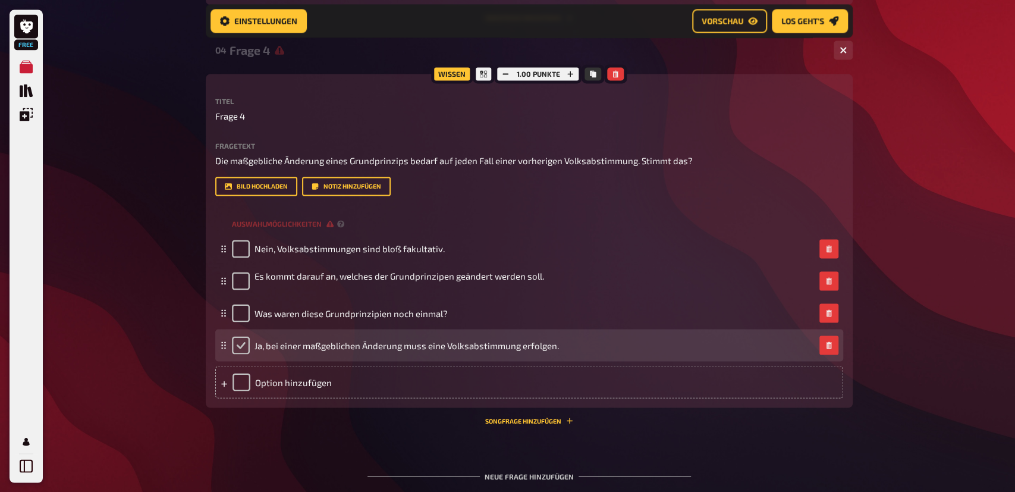
click at [243, 354] on input "checkbox" at bounding box center [241, 345] width 18 height 18
checkbox input "true"
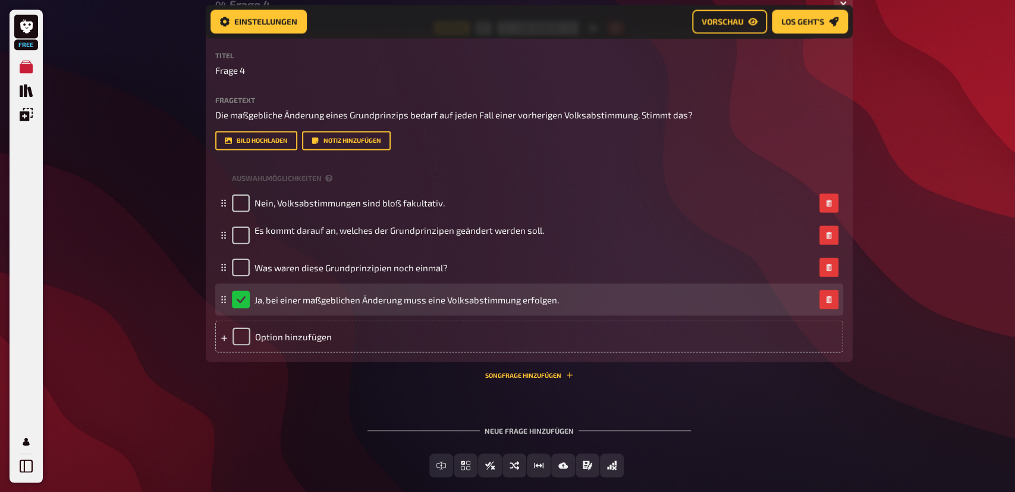
scroll to position [1402, 0]
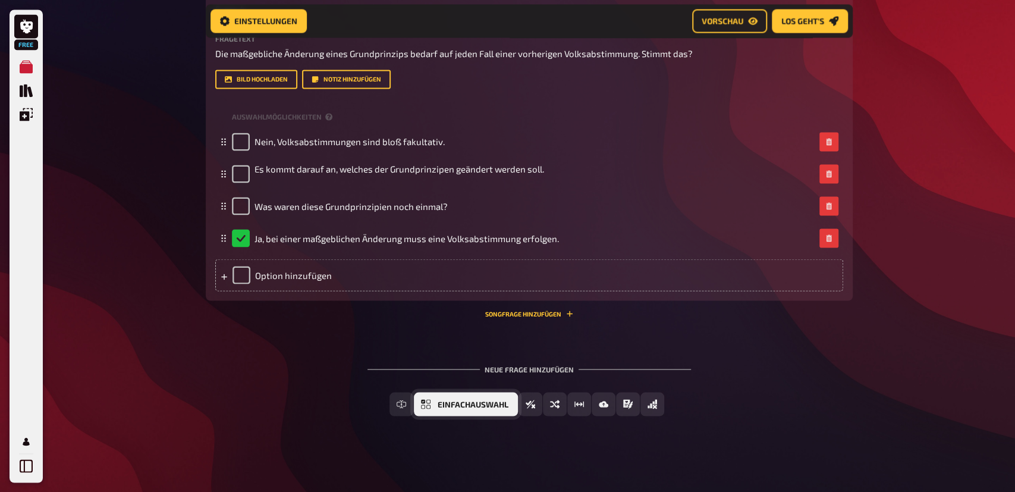
click at [437, 402] on button "Einfachauswahl" at bounding box center [466, 404] width 104 height 24
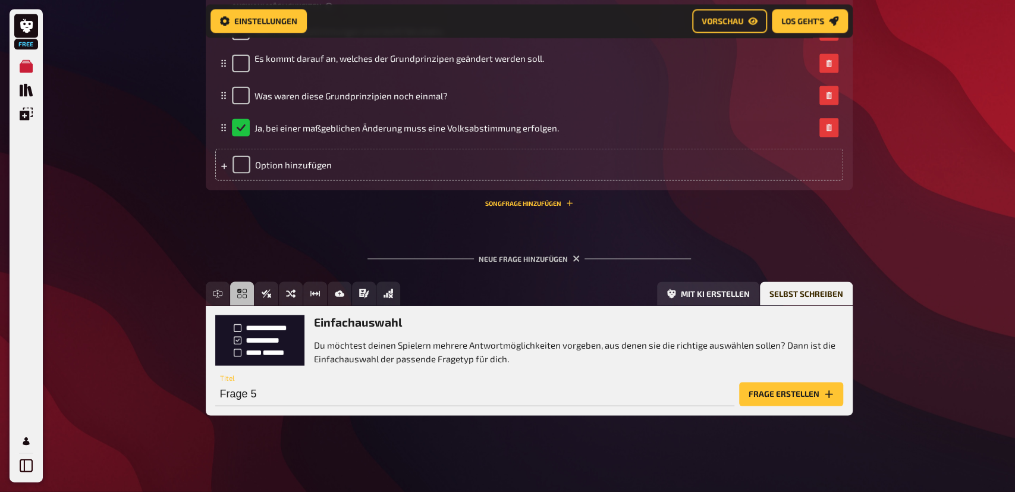
scroll to position [1511, 0]
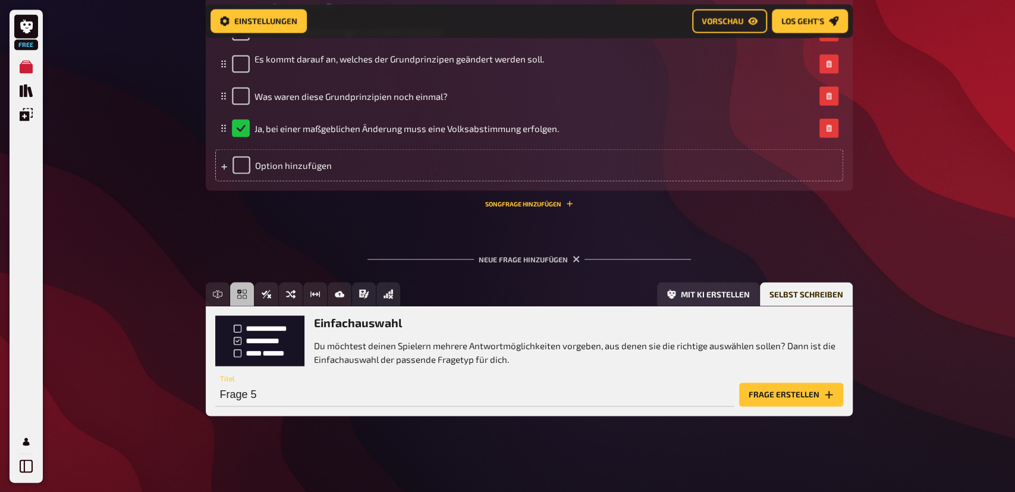
click at [824, 397] on icon "Frage erstellen" at bounding box center [829, 395] width 10 height 10
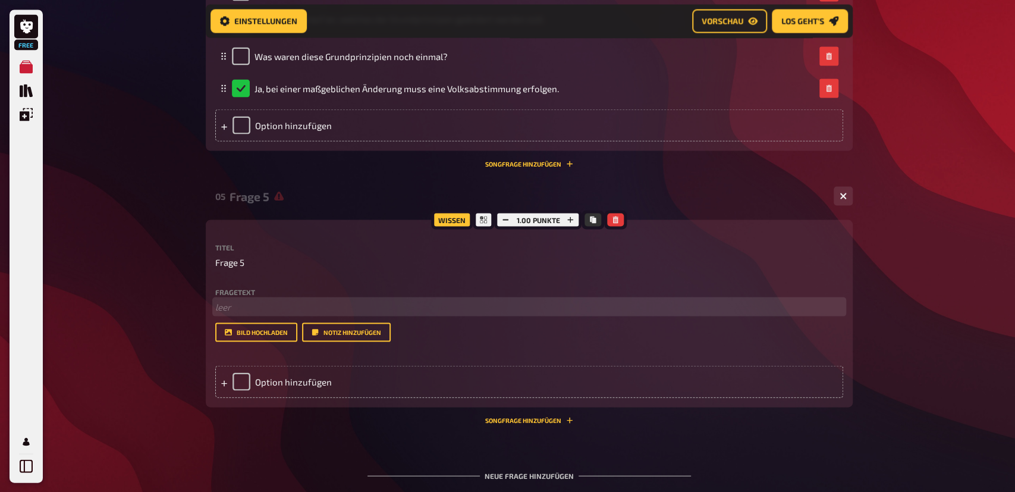
click at [247, 313] on p "﻿ leer" at bounding box center [529, 307] width 628 height 14
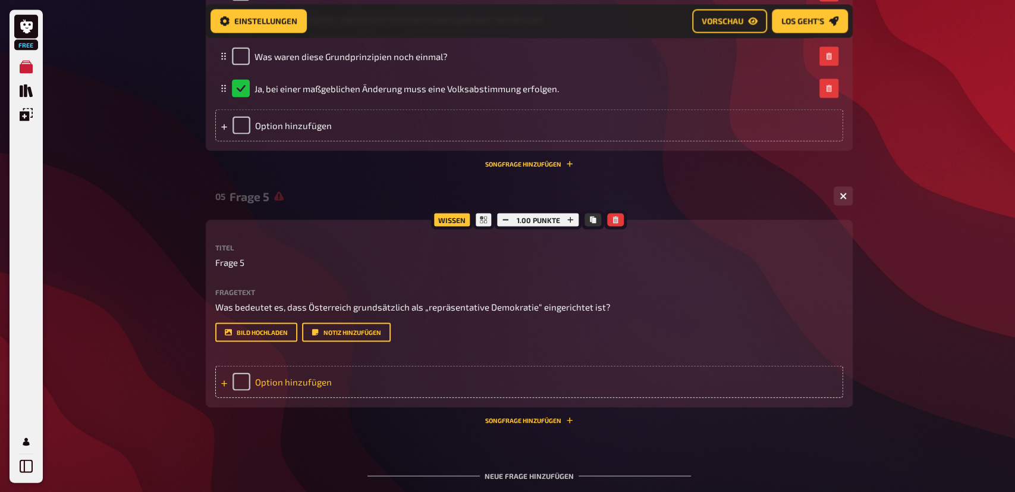
click at [280, 397] on div "Option hinzufügen" at bounding box center [529, 381] width 628 height 32
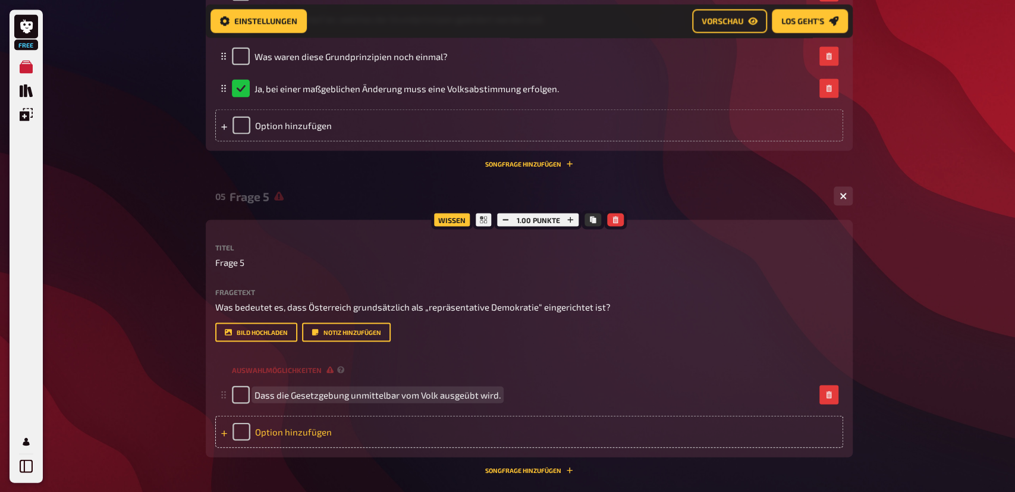
click at [316, 447] on div "Option hinzufügen" at bounding box center [529, 431] width 628 height 32
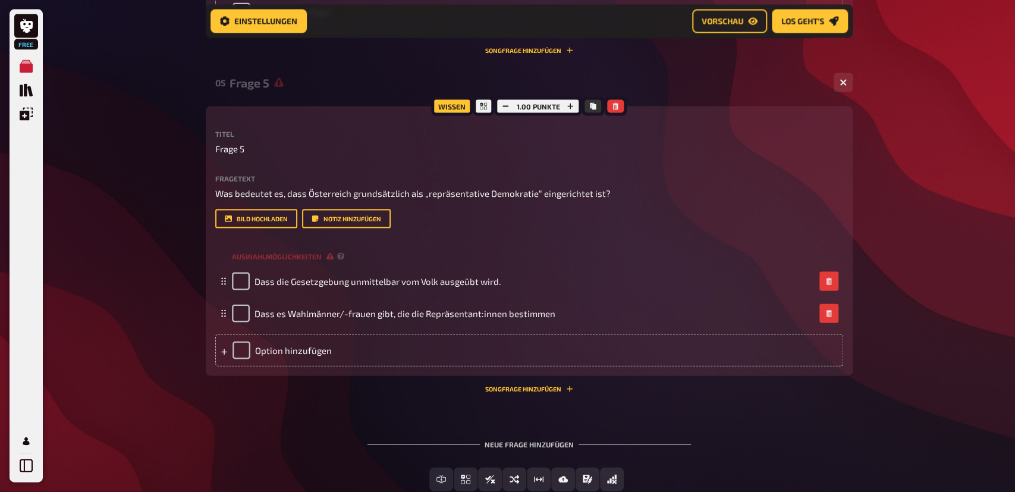
scroll to position [1740, 0]
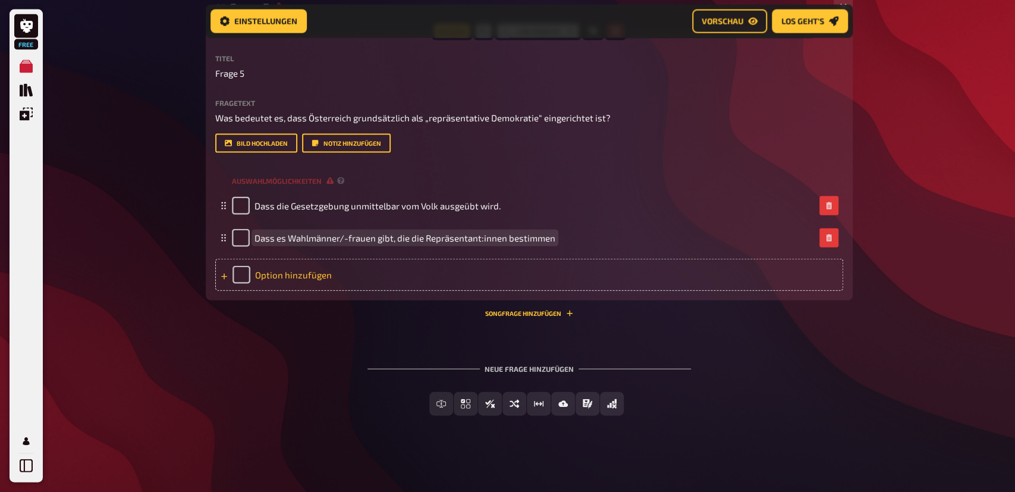
click at [302, 274] on div "Option hinzufügen" at bounding box center [529, 275] width 628 height 32
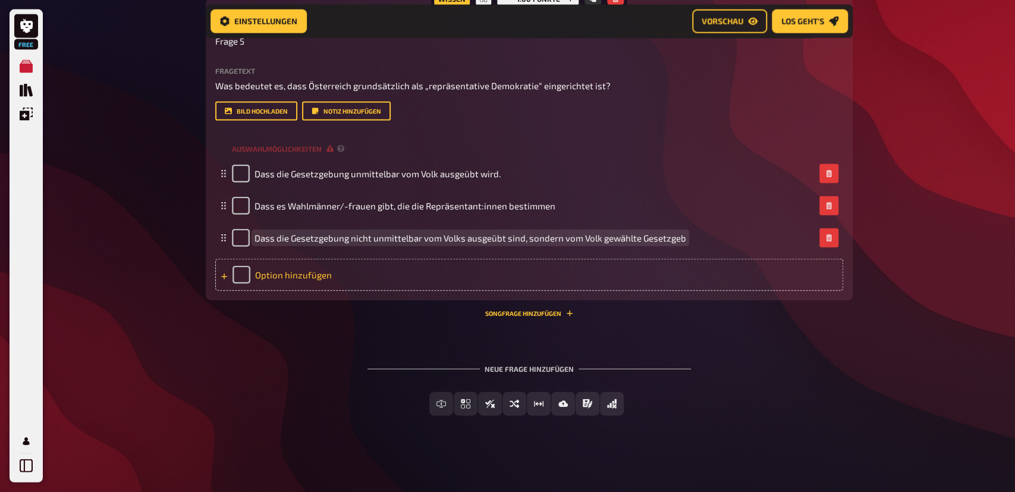
click at [275, 291] on div "Option hinzufügen" at bounding box center [529, 275] width 628 height 32
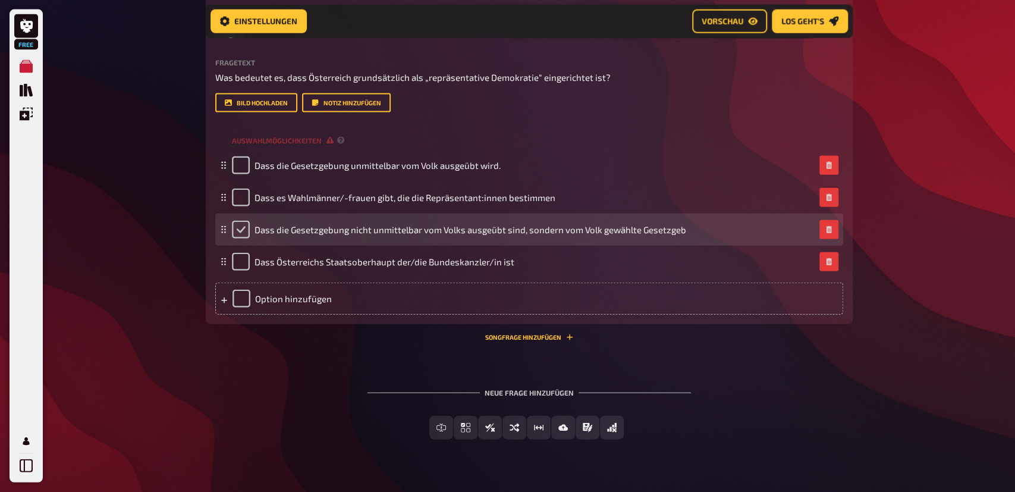
click at [240, 239] on input "checkbox" at bounding box center [241, 230] width 18 height 18
checkbox input "true"
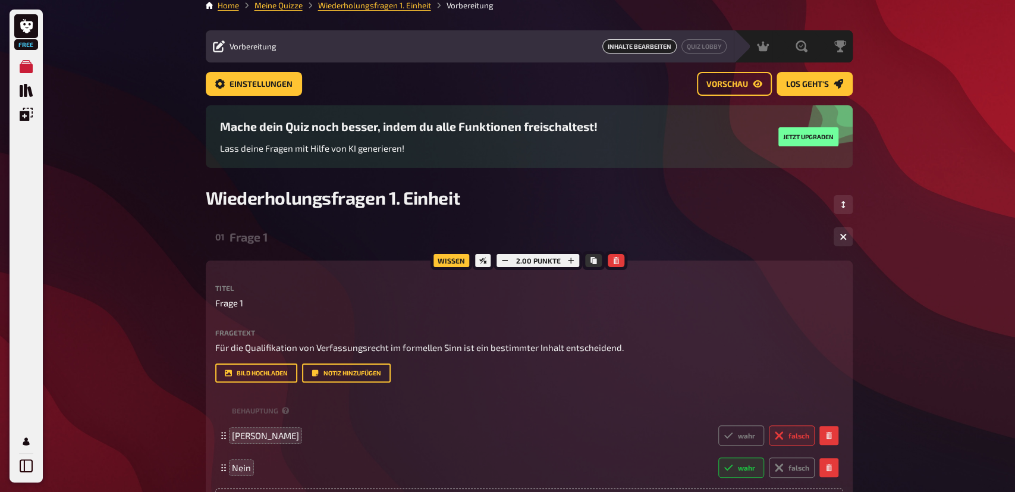
scroll to position [0, 0]
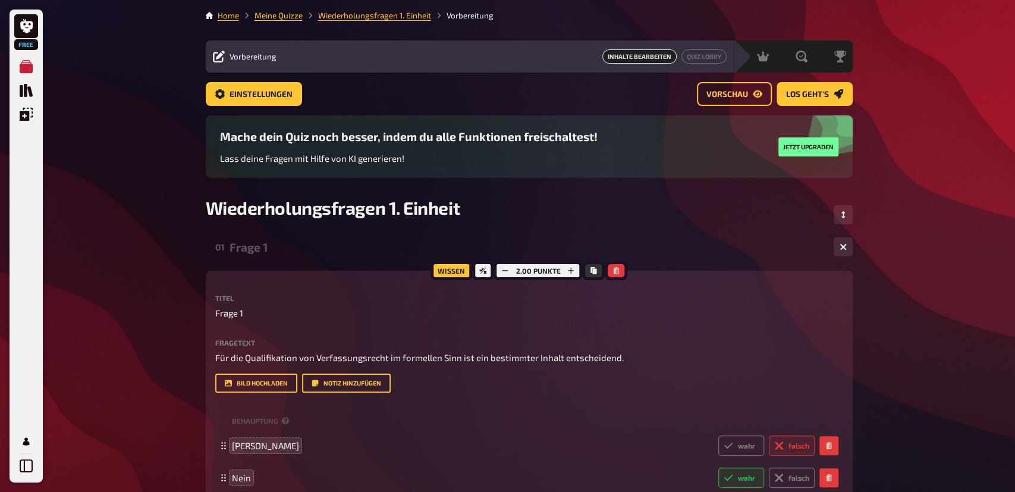
click at [510, 212] on div "Wiederholungsfragen 1. Einheit" at bounding box center [529, 215] width 647 height 36
click at [266, 92] on span "Einstellungen" at bounding box center [261, 94] width 63 height 8
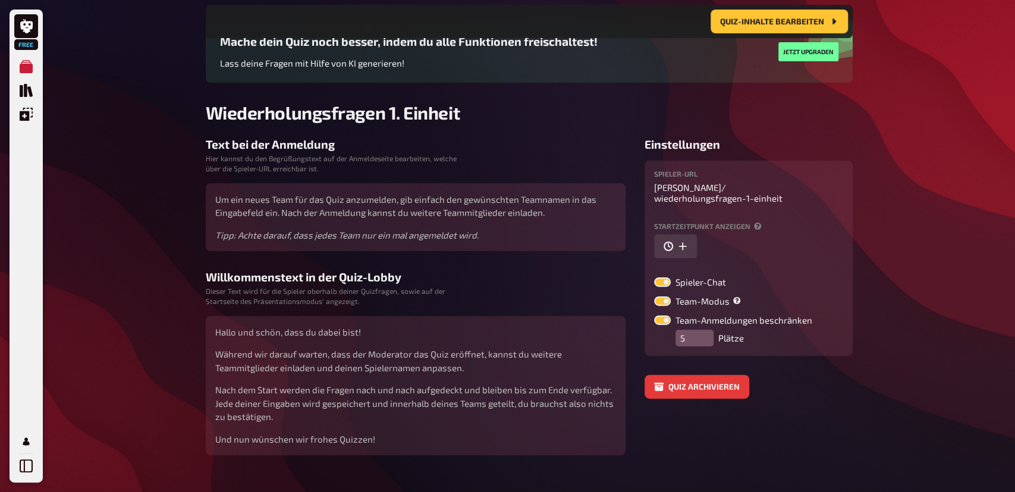
scroll to position [125, 0]
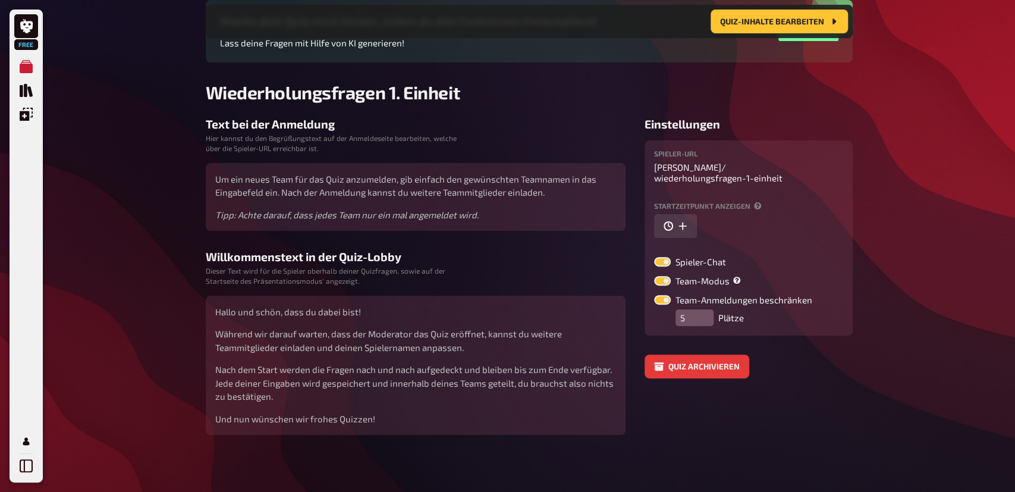
click at [666, 283] on label at bounding box center [662, 281] width 17 height 10
click at [654, 276] on input "Team-Modus" at bounding box center [654, 275] width 1 height 1
checkbox input "false"
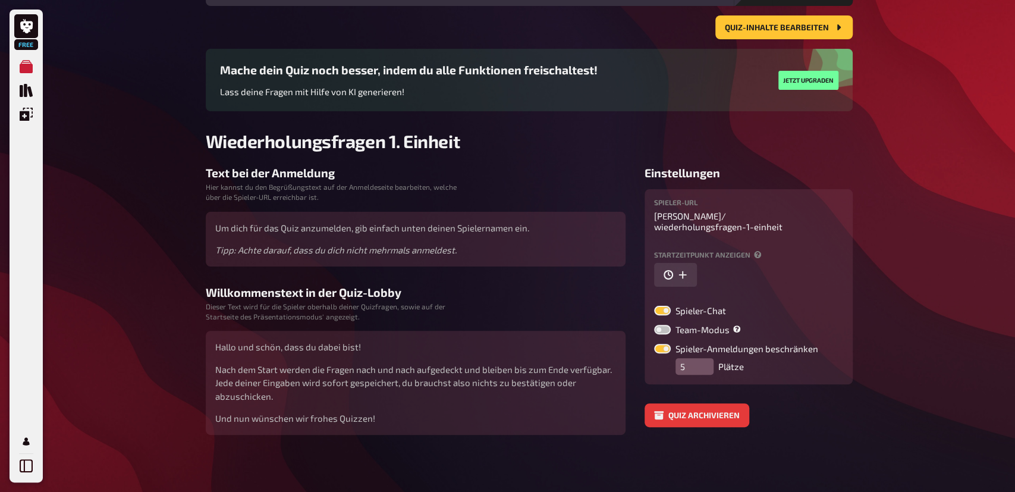
scroll to position [0, 0]
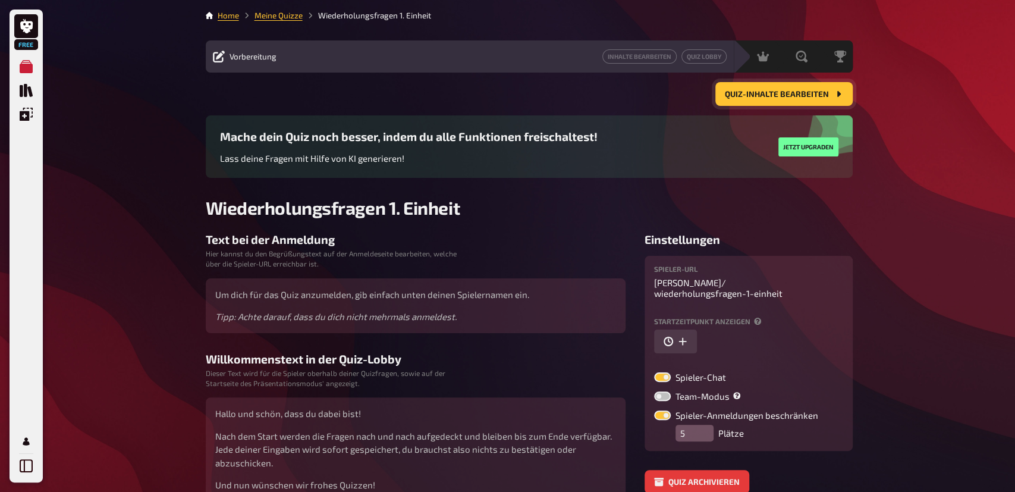
click at [795, 93] on span "Quiz-Inhalte bearbeiten" at bounding box center [777, 94] width 104 height 8
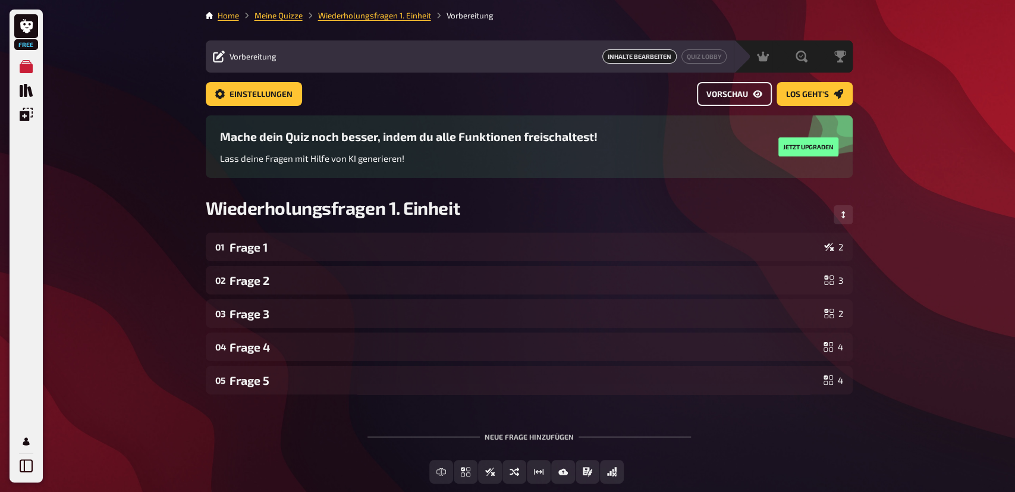
click at [733, 95] on span "Vorschau" at bounding box center [728, 94] width 42 height 8
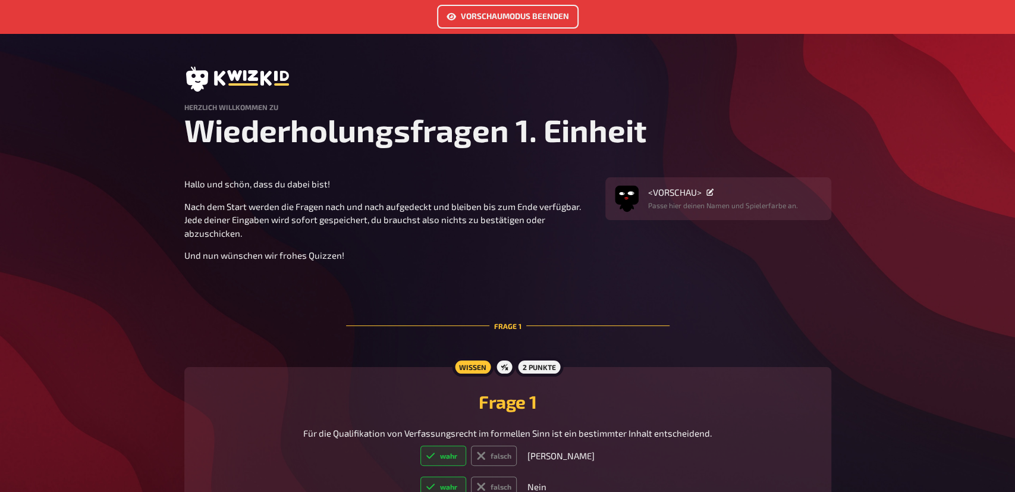
click at [469, 17] on link "Vorschaumodus beenden" at bounding box center [508, 17] width 142 height 24
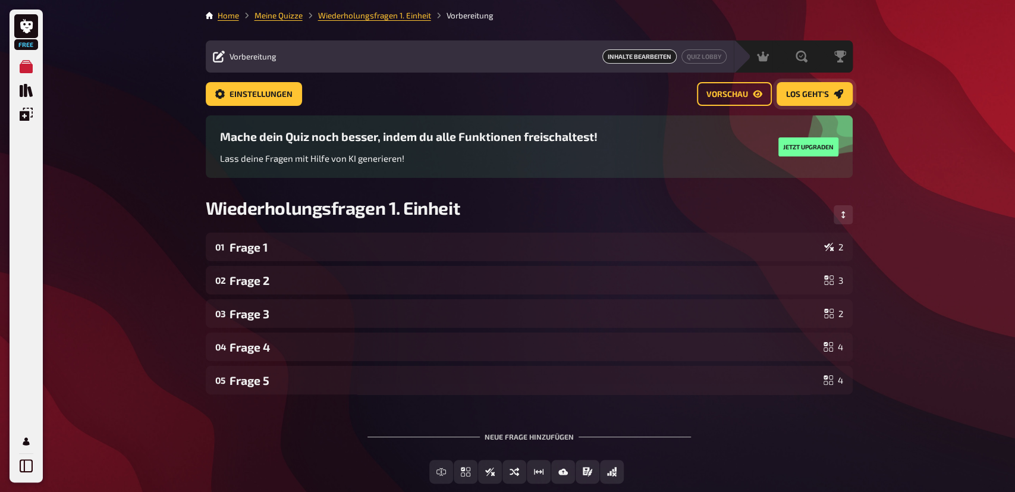
click at [835, 89] on link "Los geht's" at bounding box center [815, 94] width 76 height 24
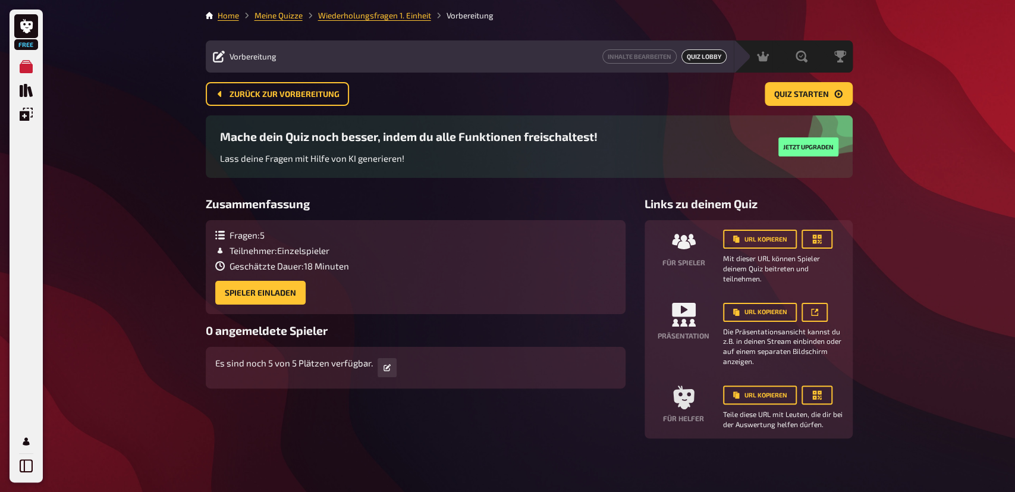
click at [327, 365] on p "Es sind noch 5 von 5 Plätzen verfügbar." at bounding box center [294, 363] width 158 height 14
click at [383, 368] on link at bounding box center [387, 367] width 19 height 19
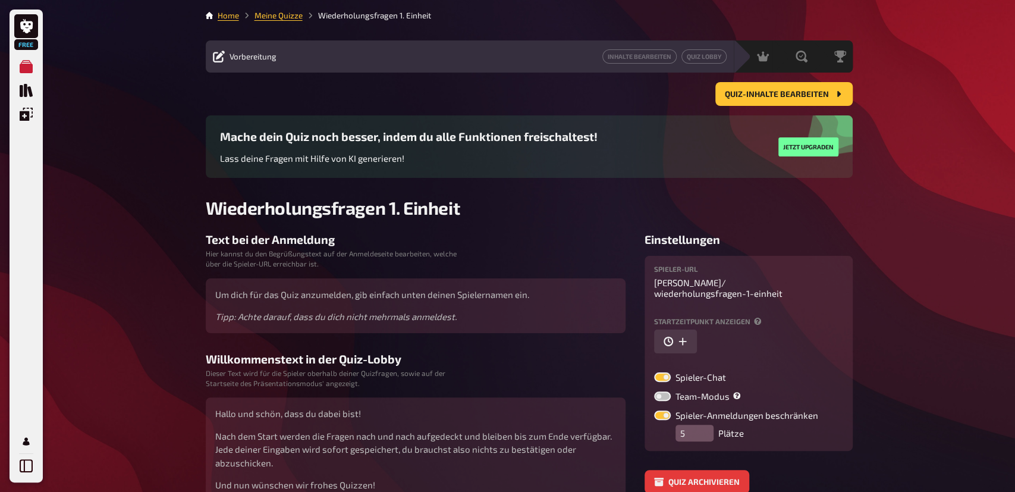
click at [666, 415] on label at bounding box center [662, 415] width 17 height 10
click at [654, 410] on input "Spieler-Anmeldungen beschränken" at bounding box center [654, 410] width 1 height 1
checkbox input "false"
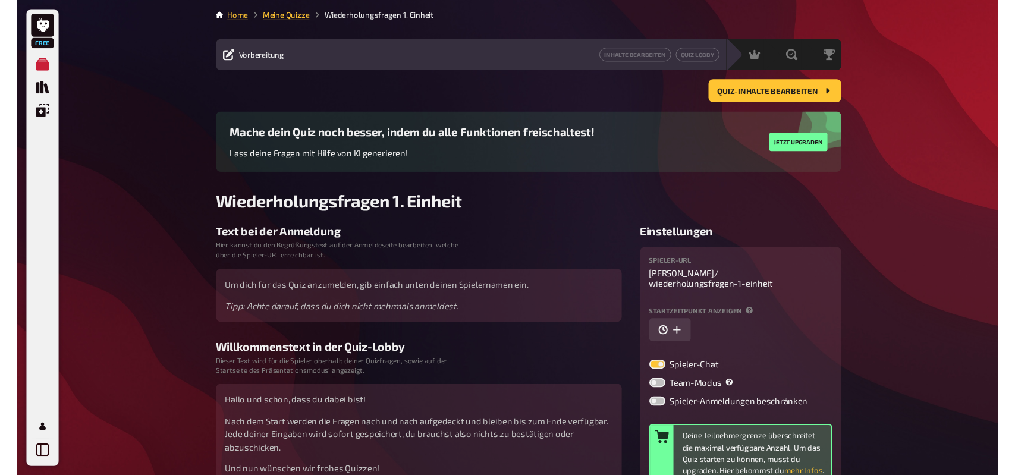
scroll to position [62, 0]
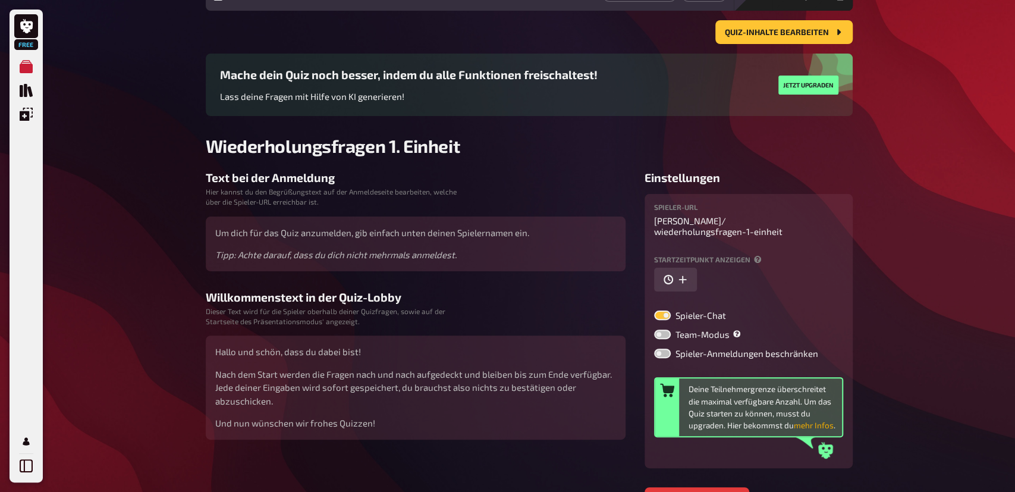
click at [811, 425] on button "mehr Infos" at bounding box center [814, 425] width 40 height 12
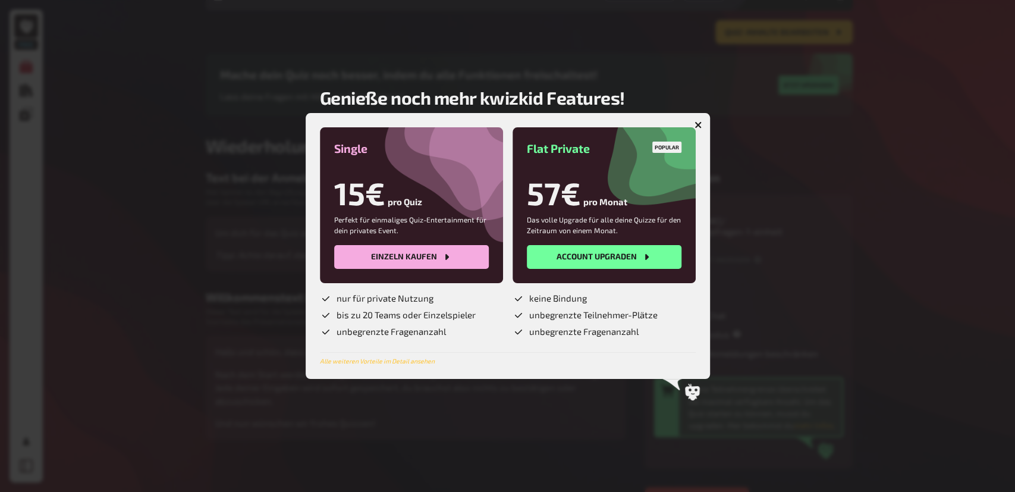
click at [699, 120] on button "button" at bounding box center [698, 124] width 19 height 19
